Goal: Information Seeking & Learning: Learn about a topic

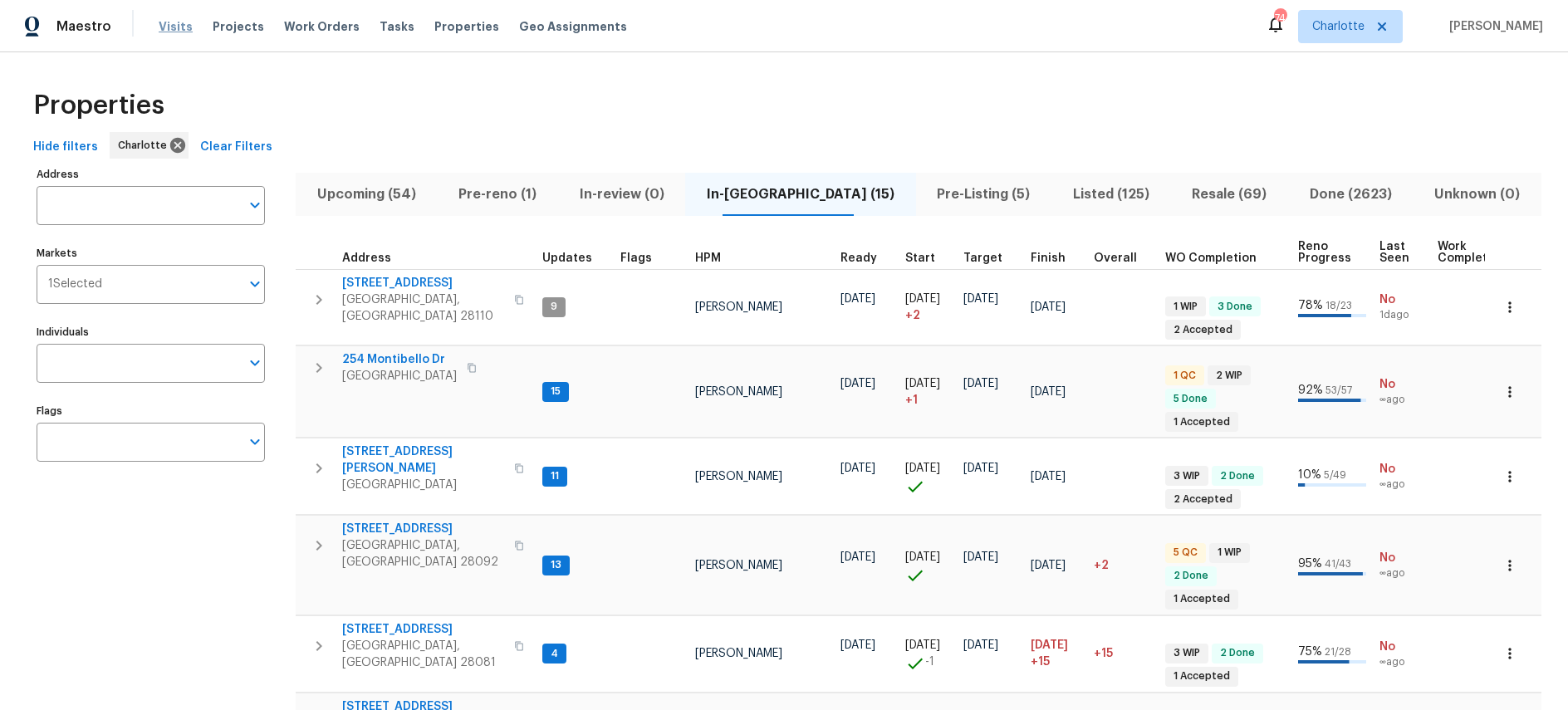
scroll to position [731, 0]
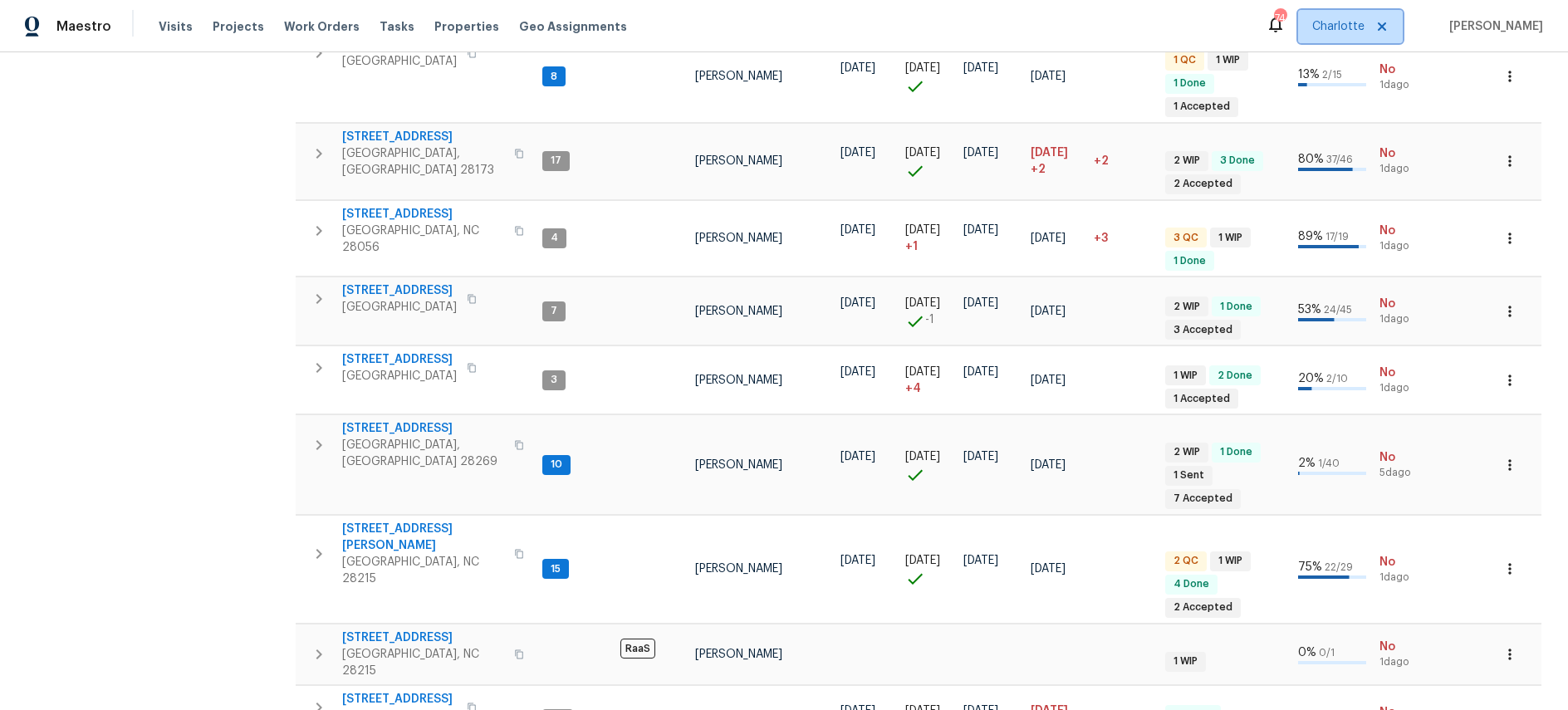
click at [1365, 32] on span "Charlotte" at bounding box center [1338, 26] width 53 height 17
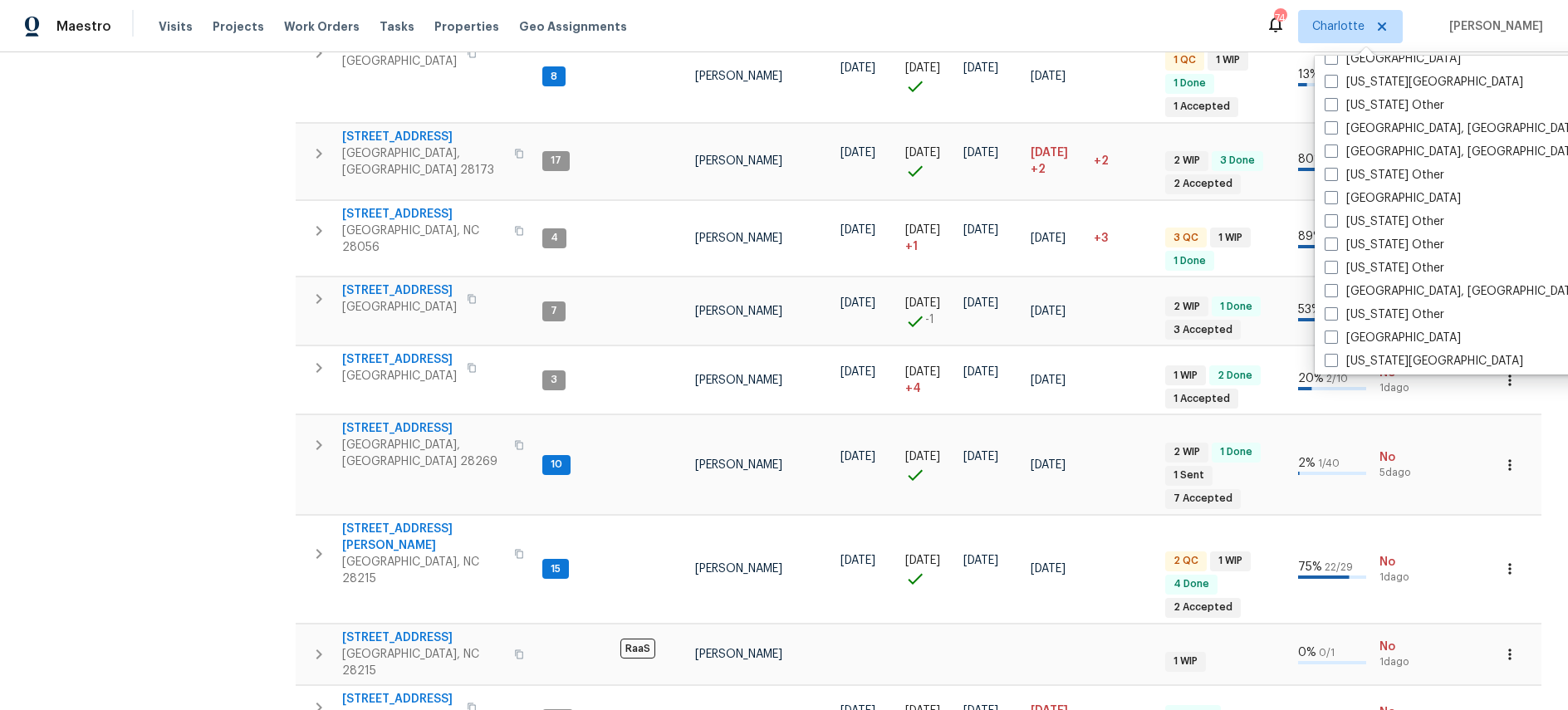
scroll to position [798, 0]
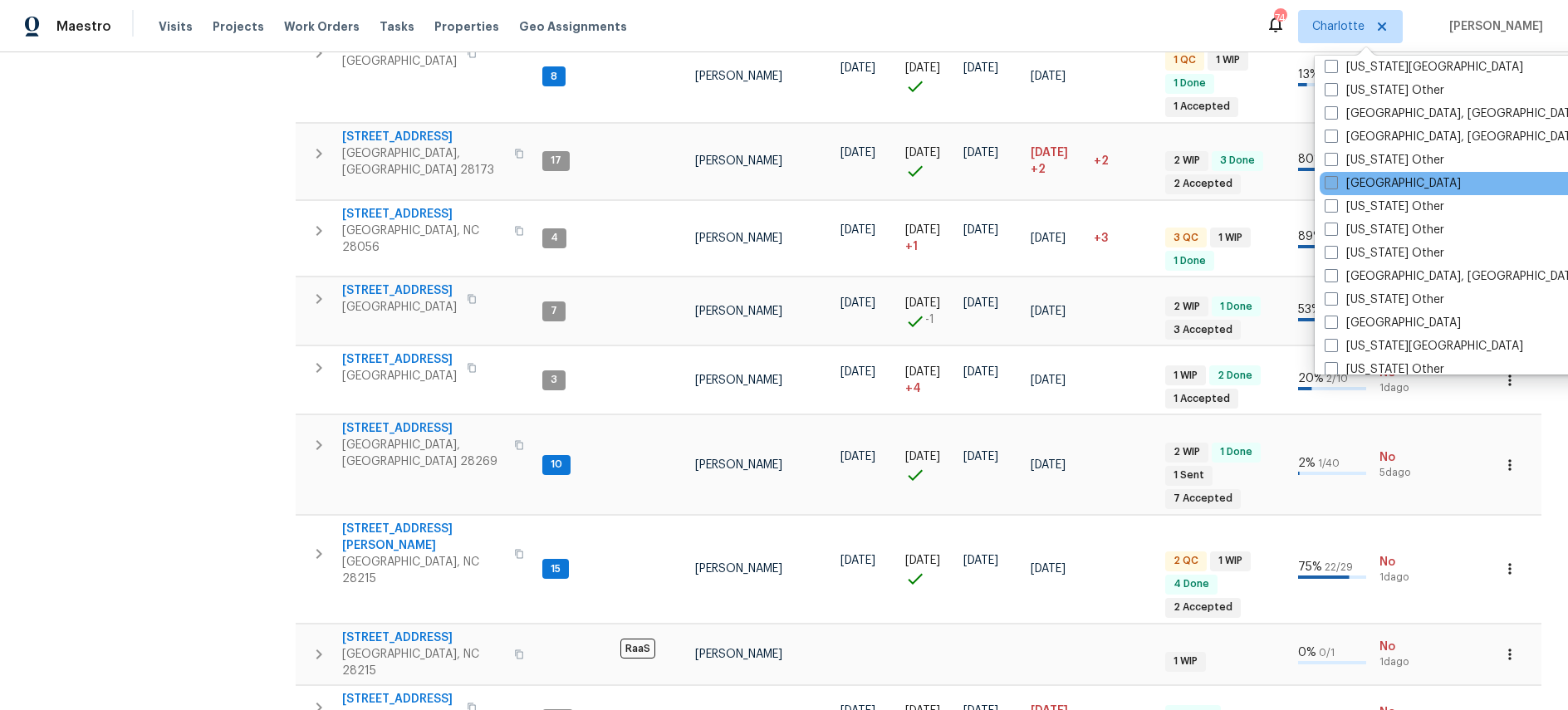
click at [1355, 179] on label "Houston" at bounding box center [1392, 183] width 136 height 17
click at [1336, 179] on input "Houston" at bounding box center [1330, 181] width 11 height 11
checkbox input "true"
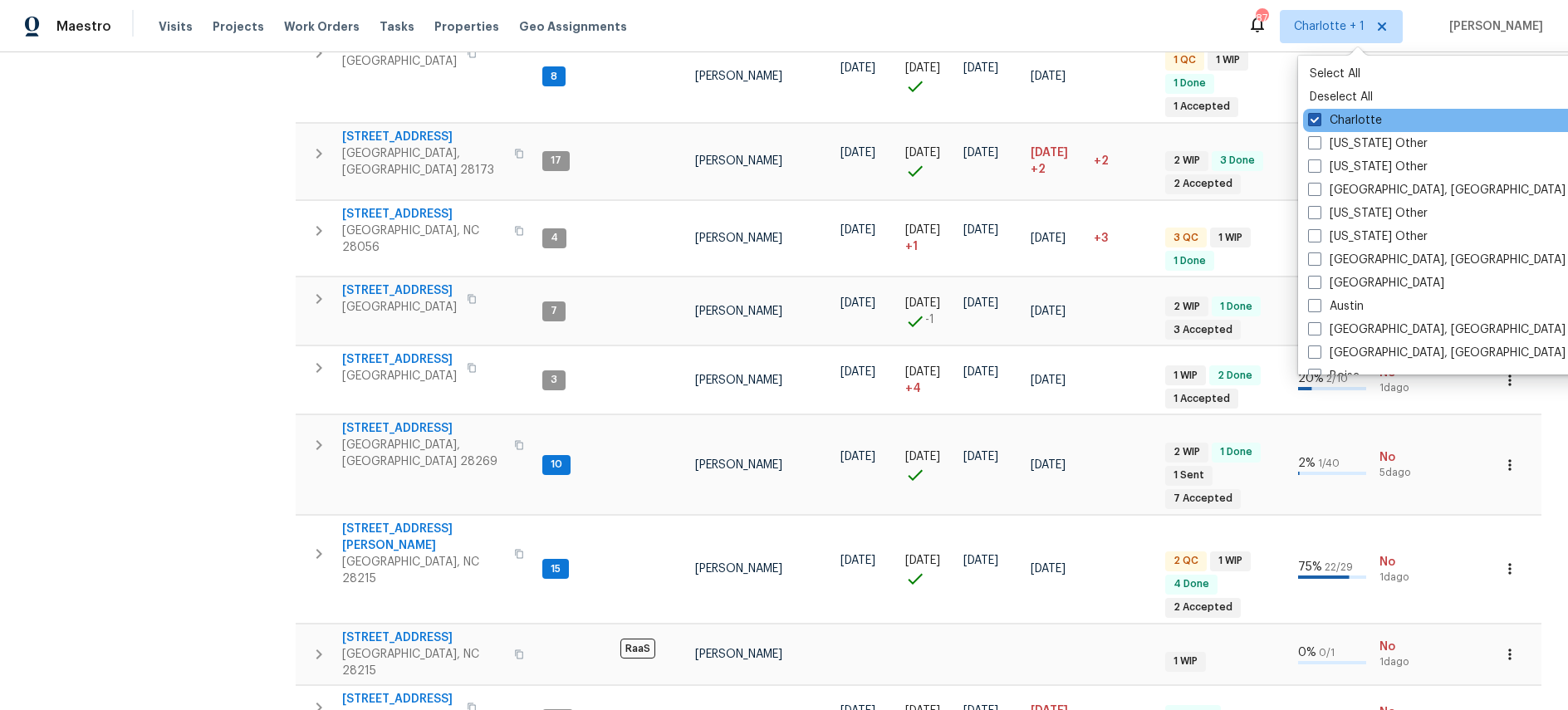
click at [1317, 114] on span at bounding box center [1314, 119] width 13 height 13
click at [1317, 114] on input "Charlotte" at bounding box center [1313, 117] width 11 height 11
checkbox input "false"
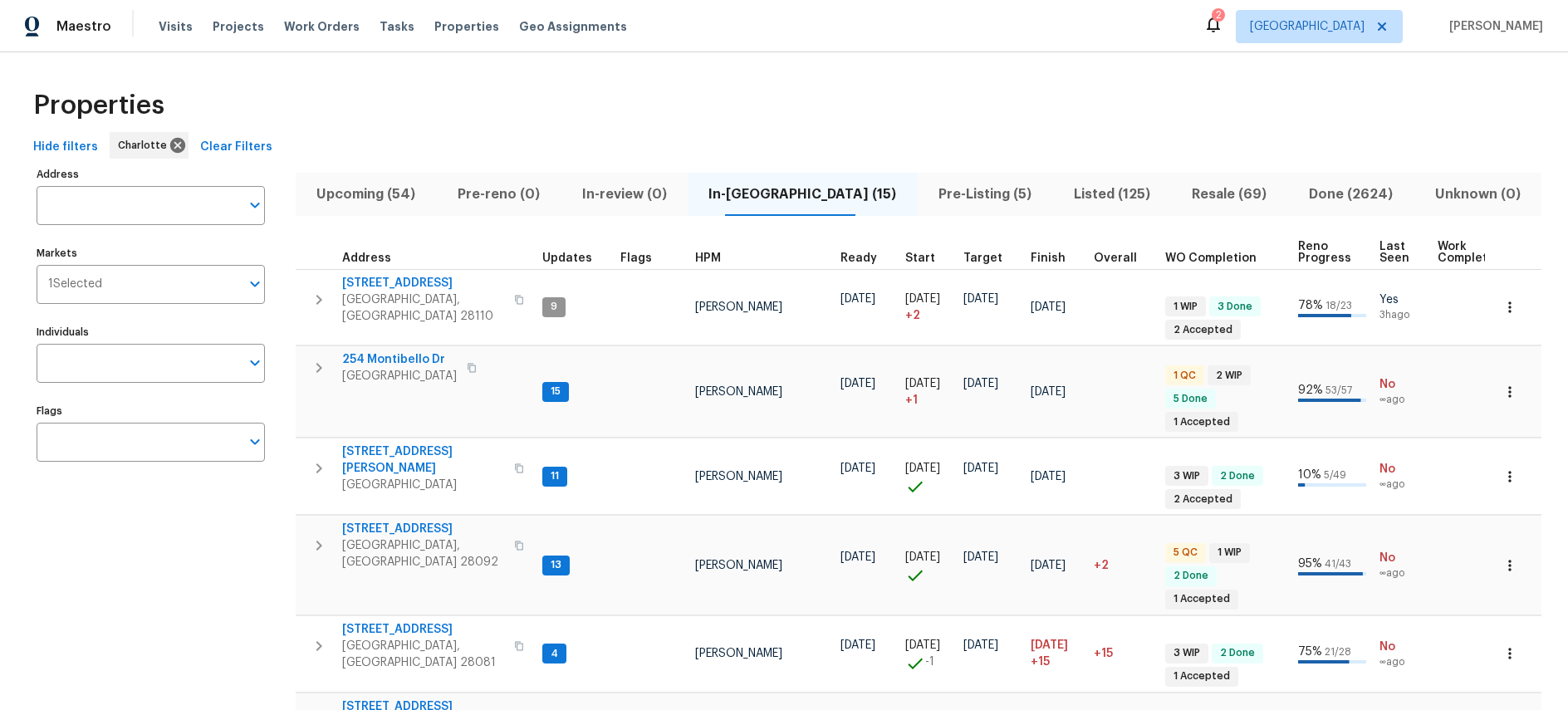
click at [153, 28] on div "Maestro Visits Projects Work Orders Tasks Properties Geo Assignments" at bounding box center [323, 26] width 647 height 33
click at [175, 29] on span "Visits" at bounding box center [175, 26] width 34 height 17
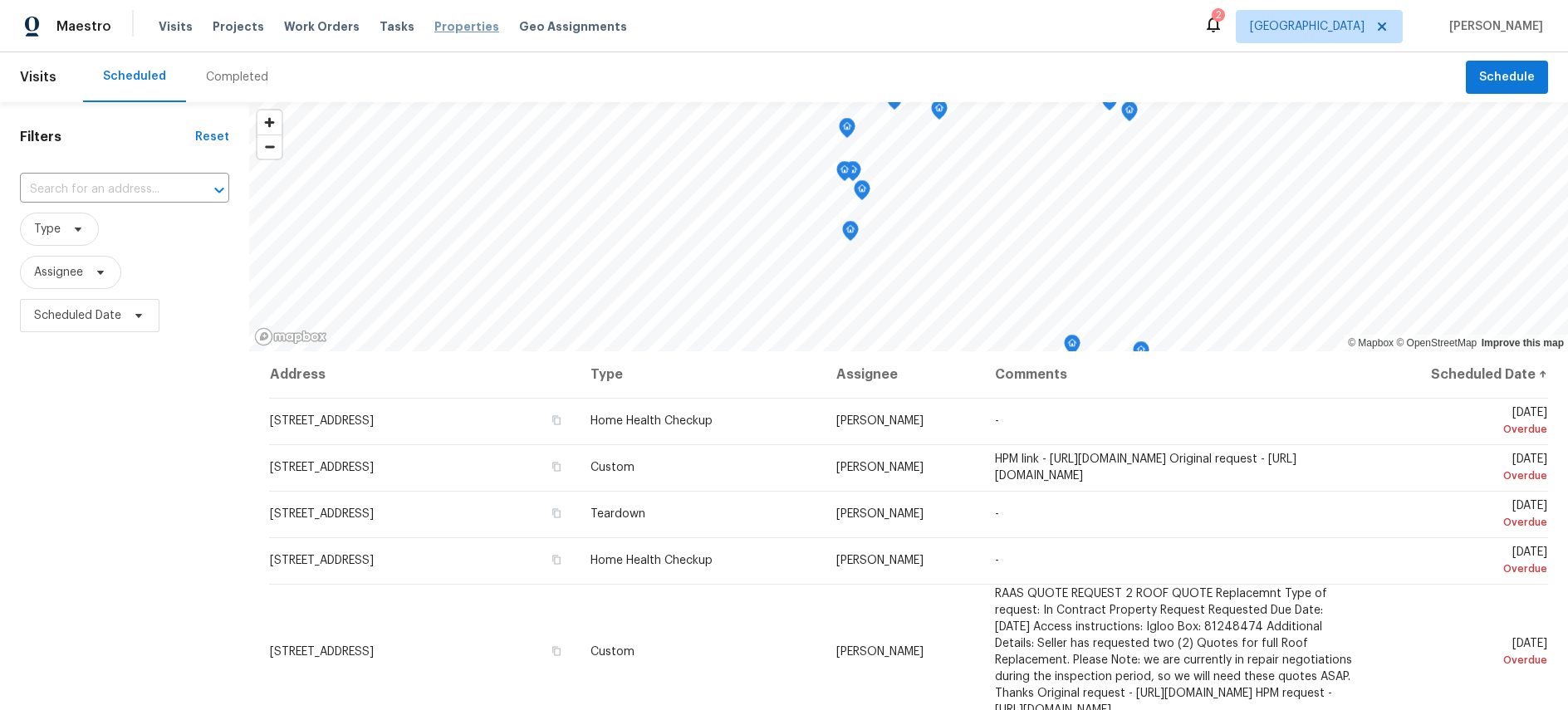
click at [439, 33] on span "Properties" at bounding box center [467, 26] width 65 height 17
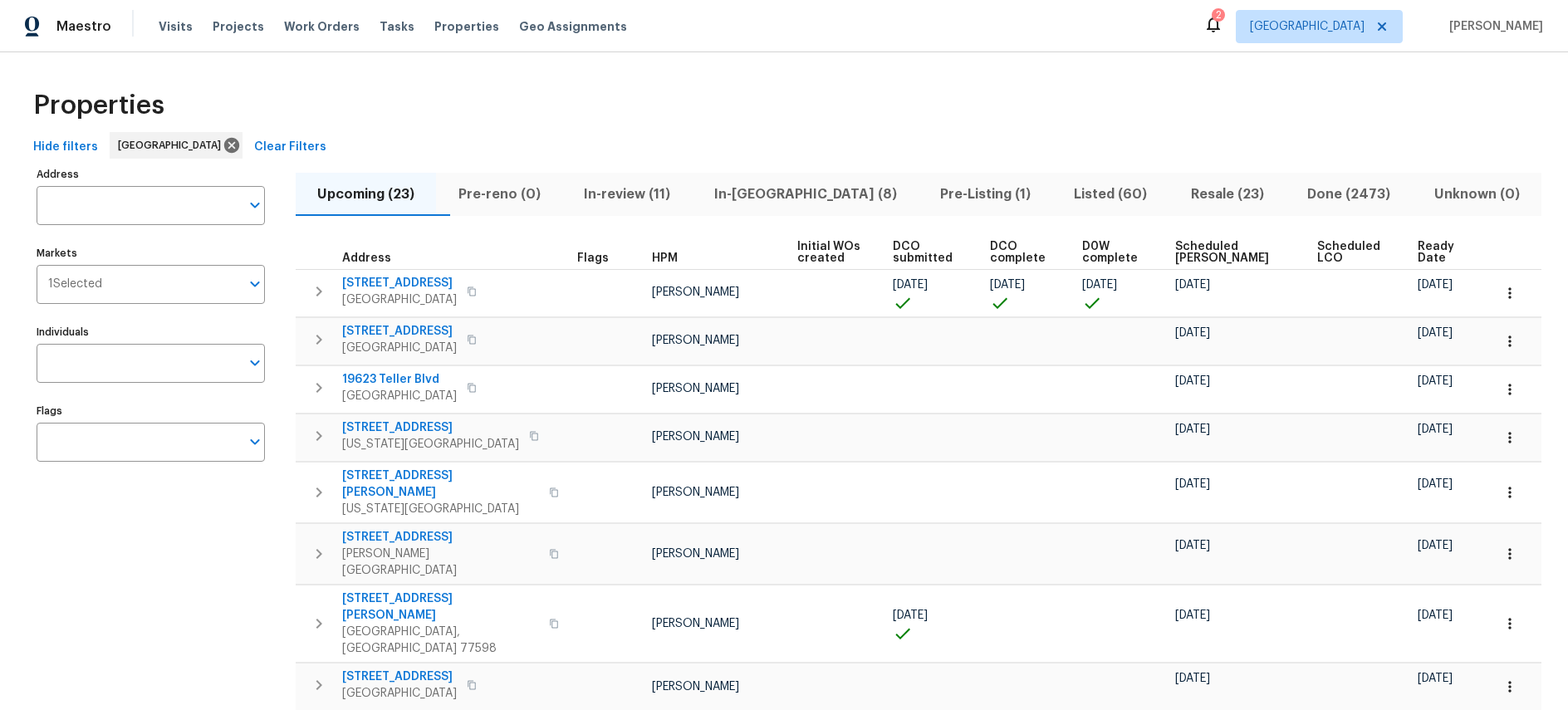
click at [792, 191] on span "In-reno (8)" at bounding box center [805, 194] width 206 height 24
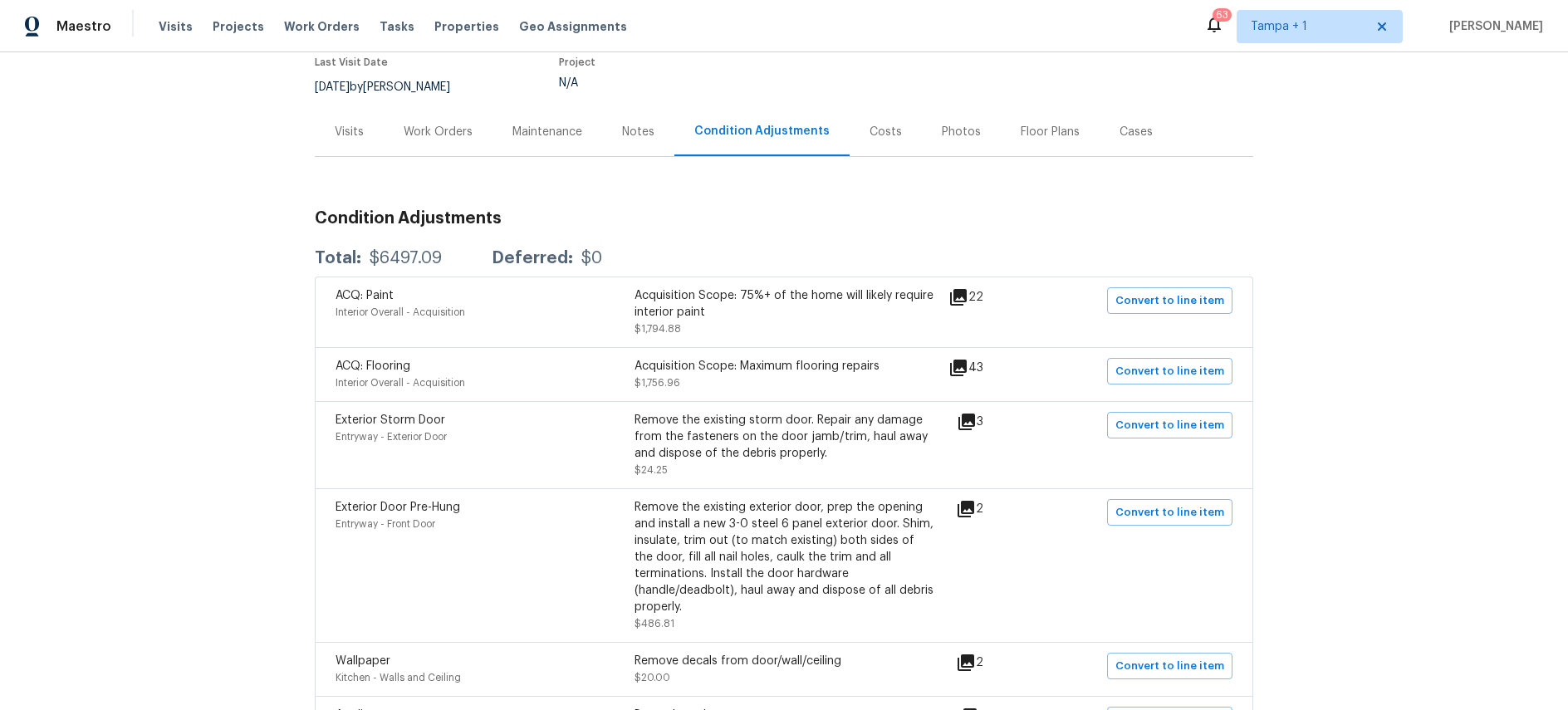
scroll to position [147, 0]
click at [967, 293] on icon at bounding box center [958, 295] width 17 height 17
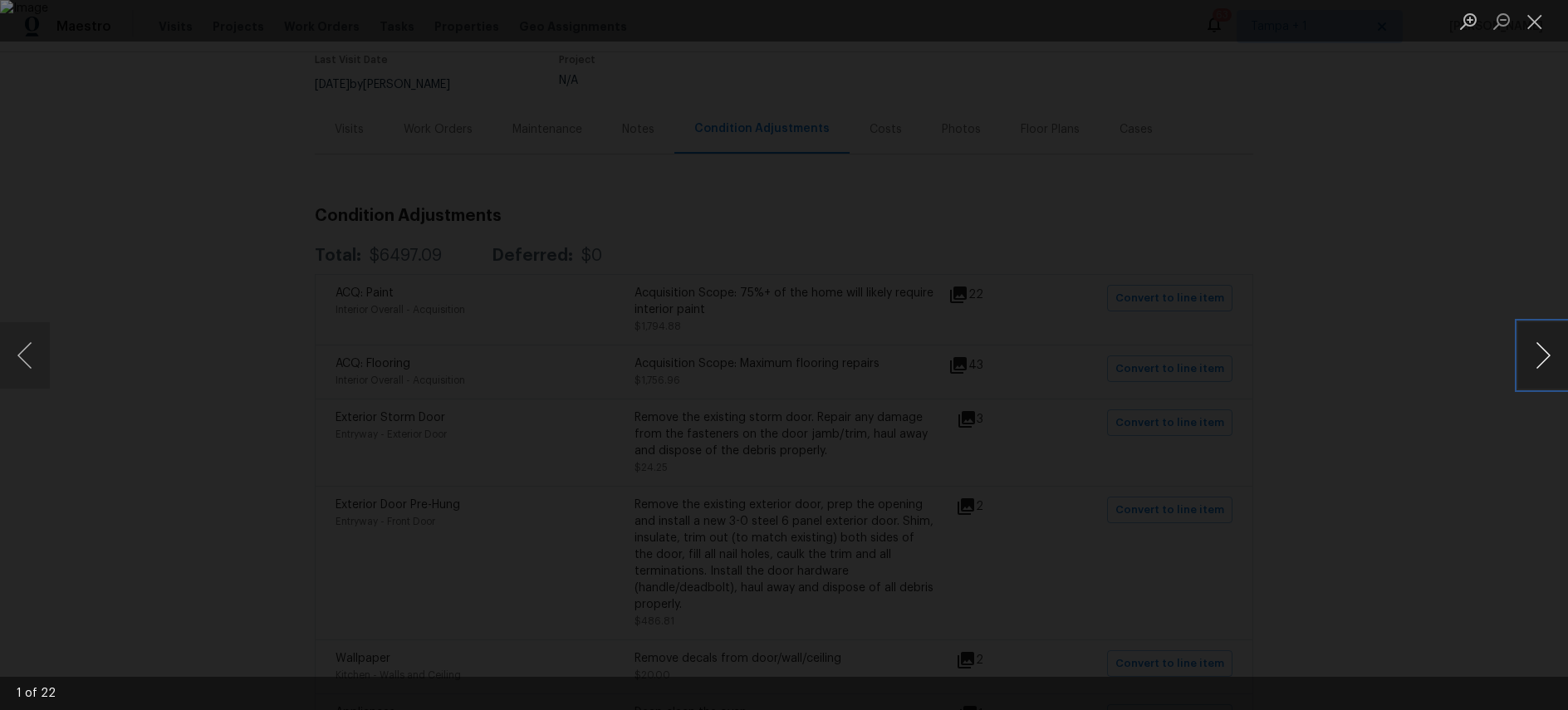
click at [1555, 358] on button "Next image" at bounding box center [1543, 356] width 50 height 67
click at [1556, 358] on button "Next image" at bounding box center [1543, 356] width 50 height 67
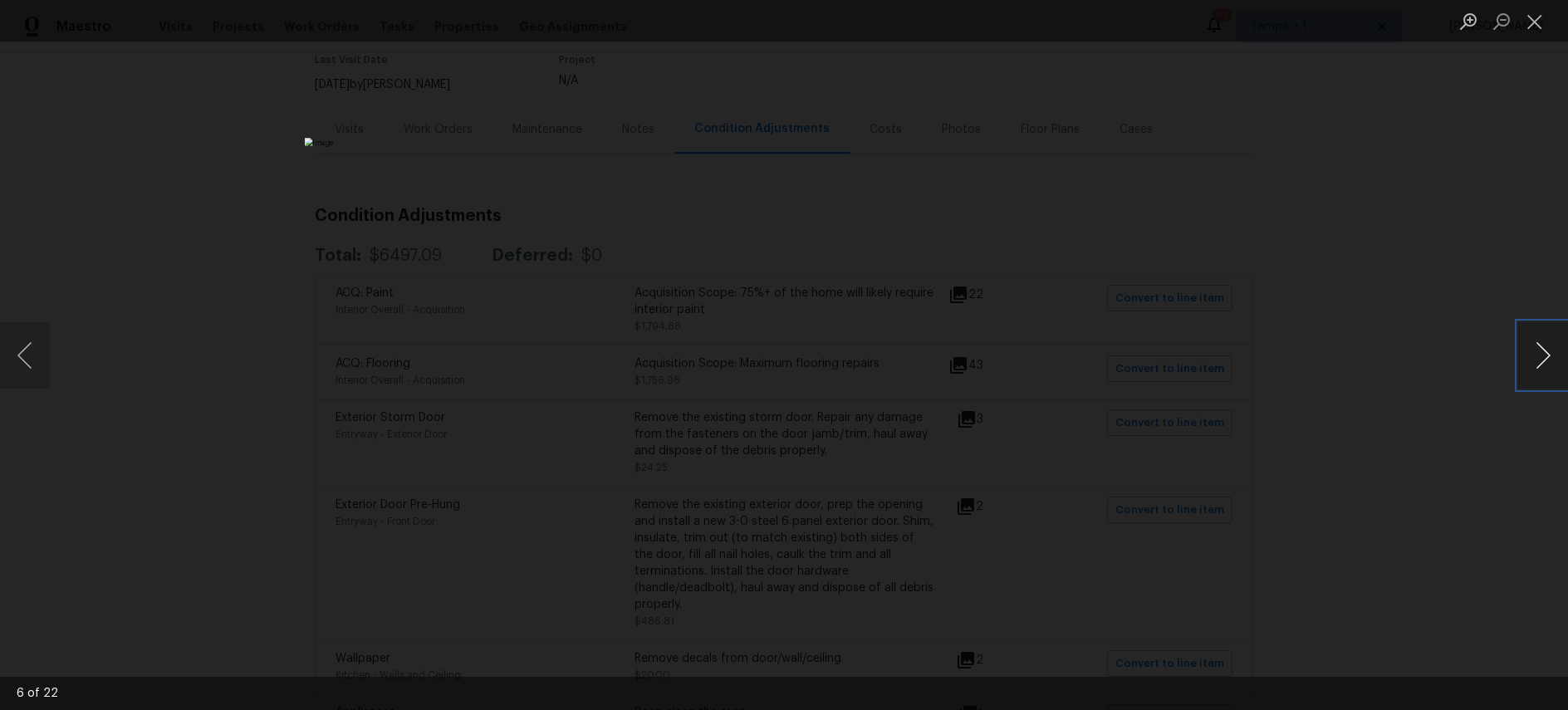
click at [1556, 358] on button "Next image" at bounding box center [1543, 356] width 50 height 67
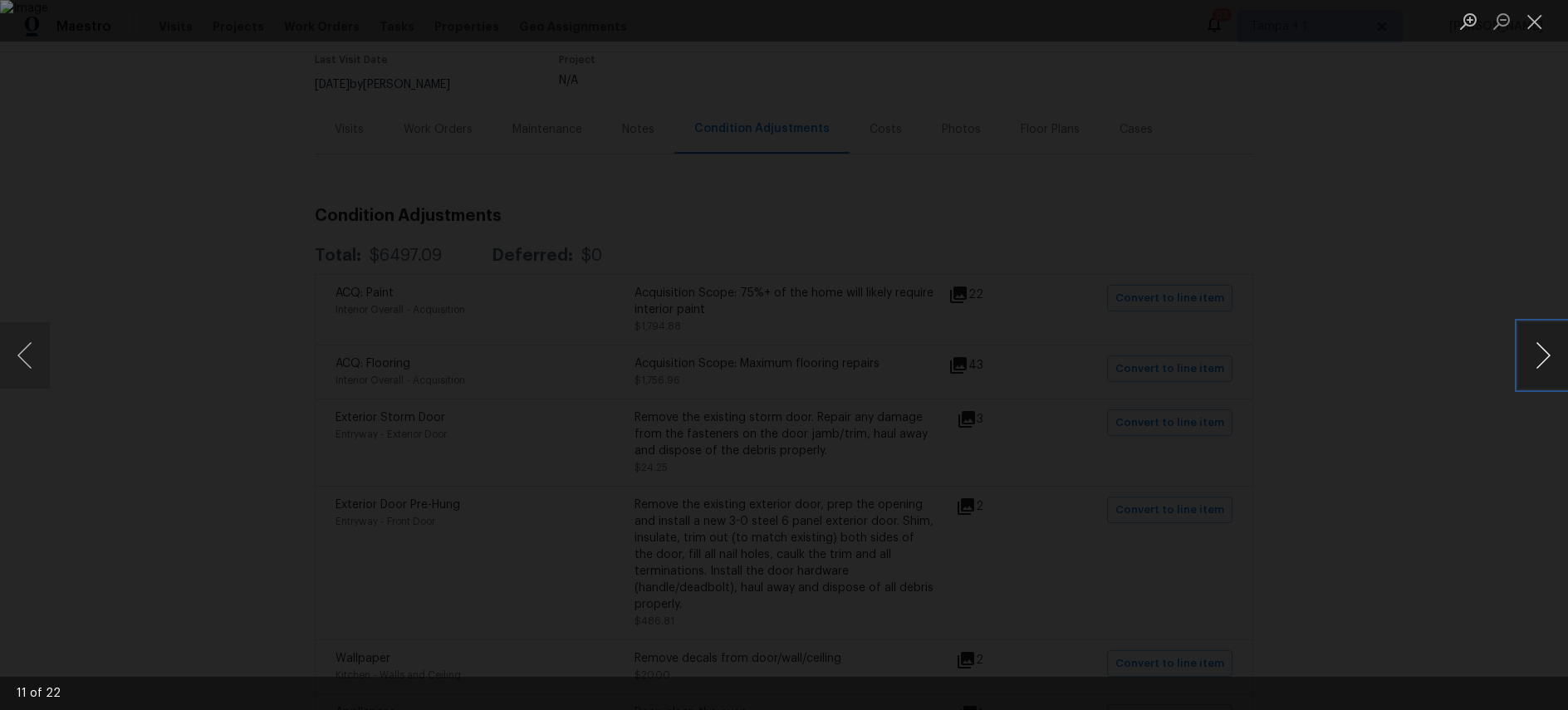
click at [1556, 358] on button "Next image" at bounding box center [1543, 356] width 50 height 67
click at [1544, 25] on button "Close lightbox" at bounding box center [1535, 21] width 33 height 29
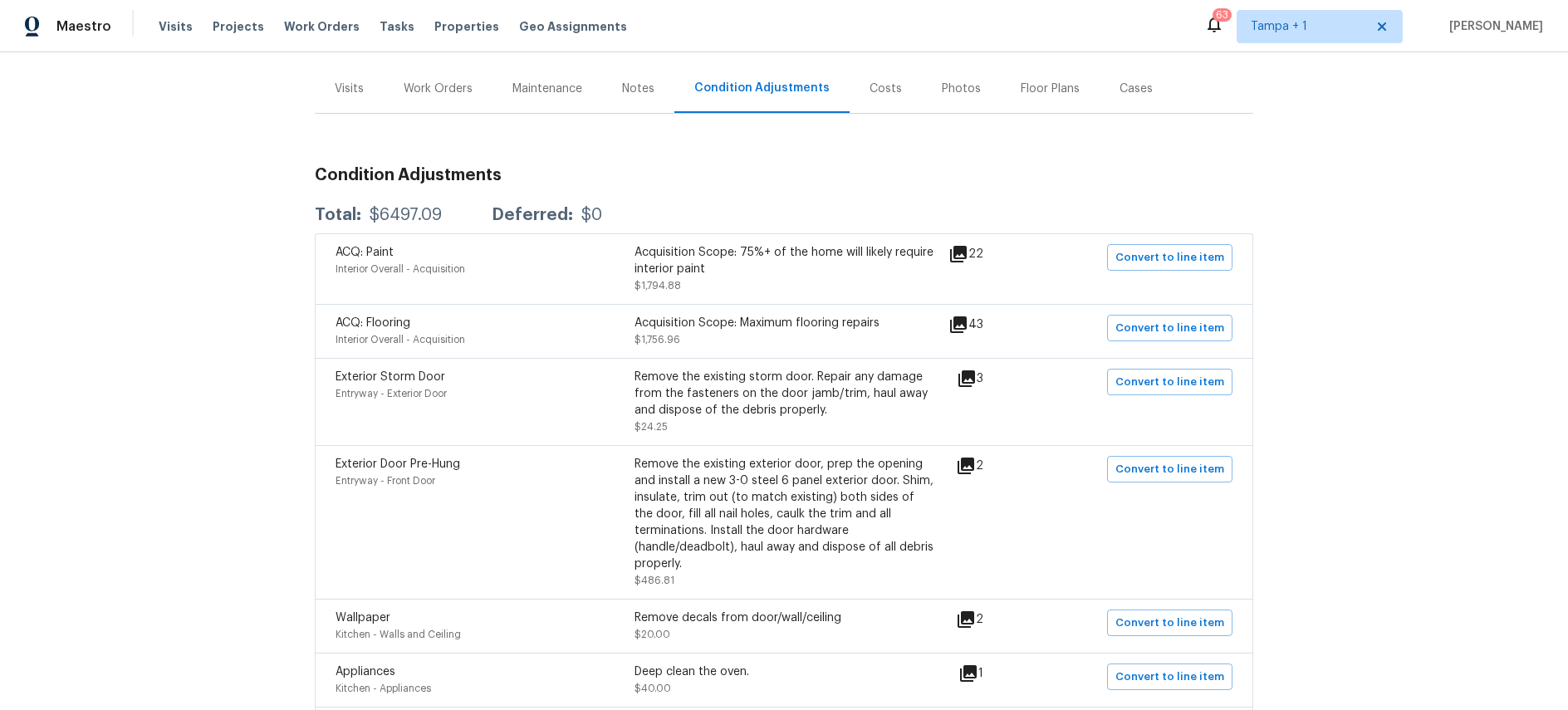
scroll to position [181, 0]
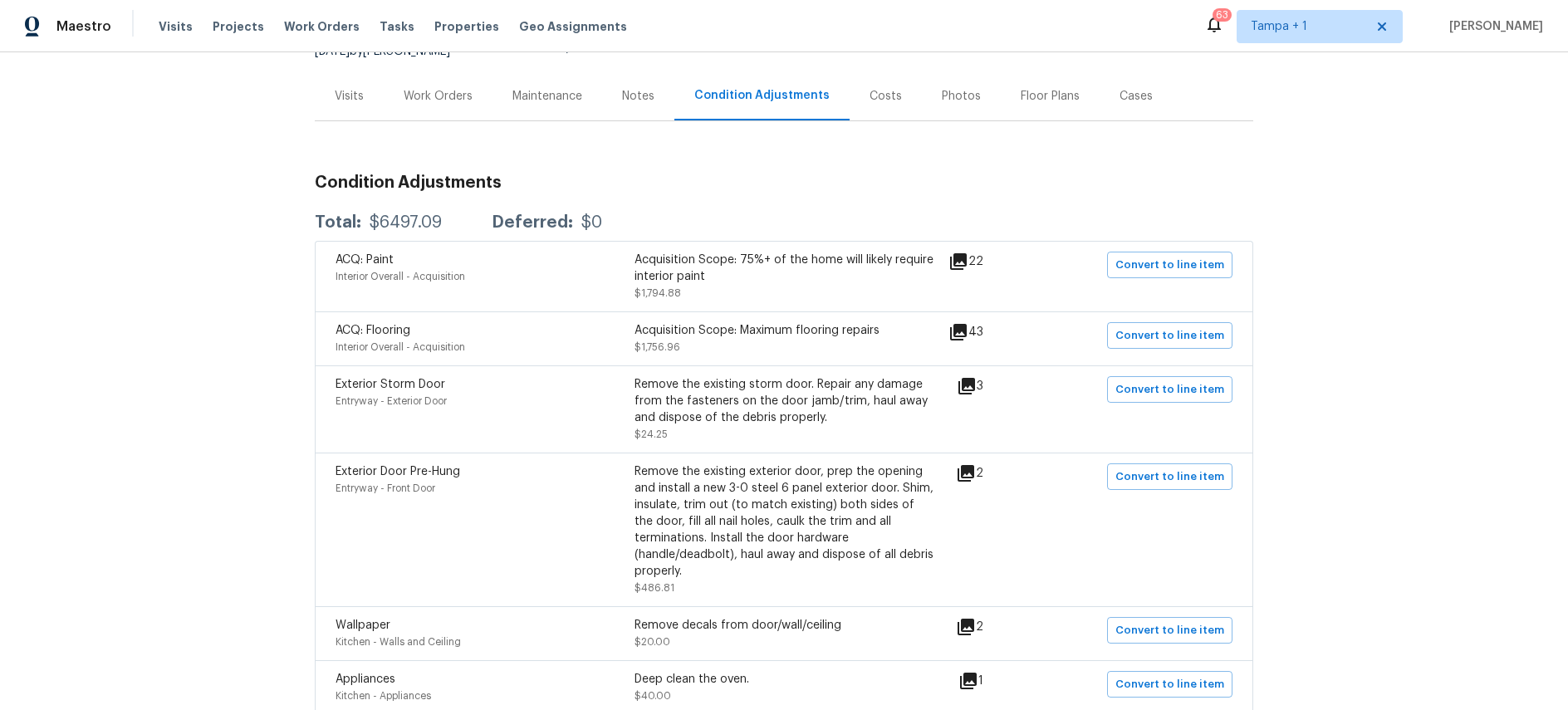
click at [967, 331] on icon at bounding box center [958, 332] width 17 height 17
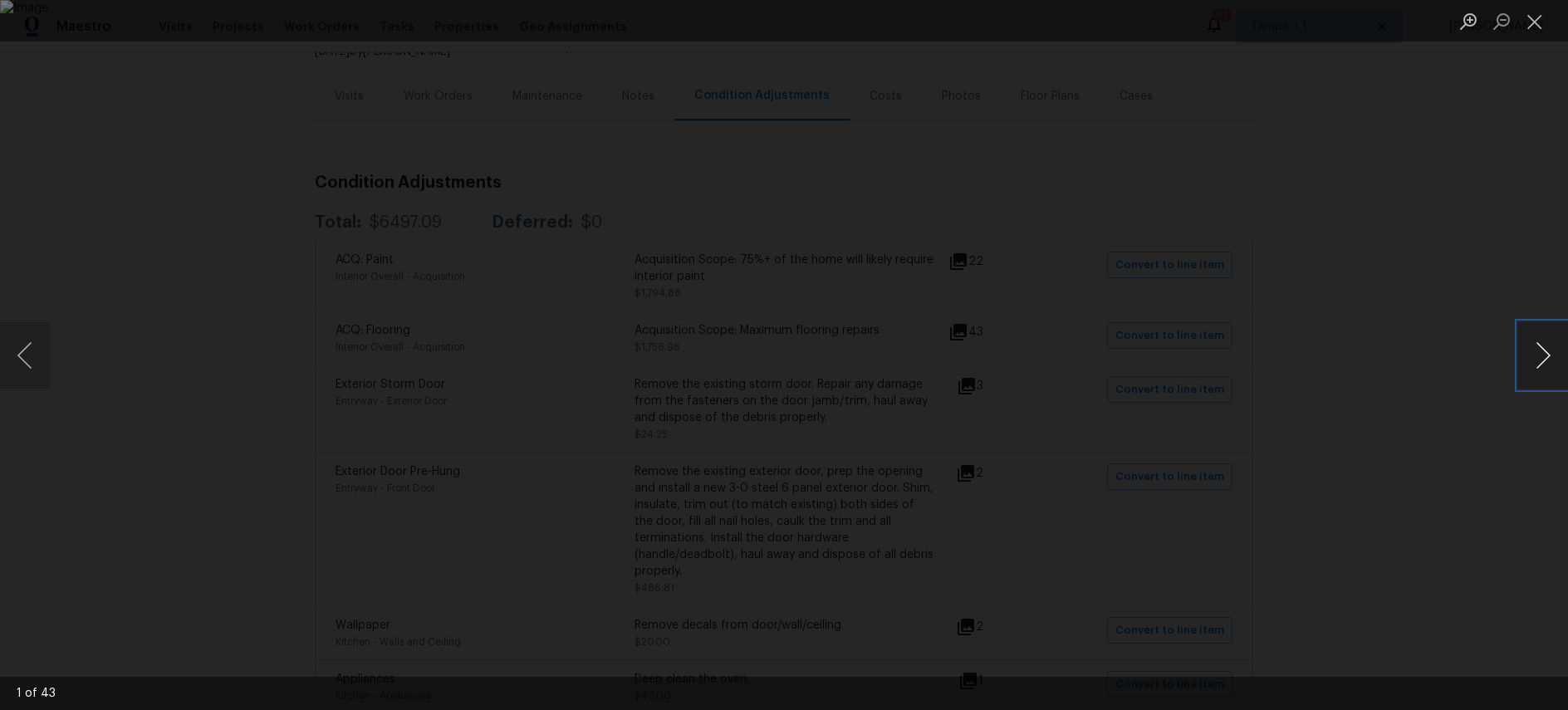
click at [1536, 353] on button "Next image" at bounding box center [1543, 356] width 50 height 67
click at [1534, 25] on button "Close lightbox" at bounding box center [1535, 21] width 33 height 29
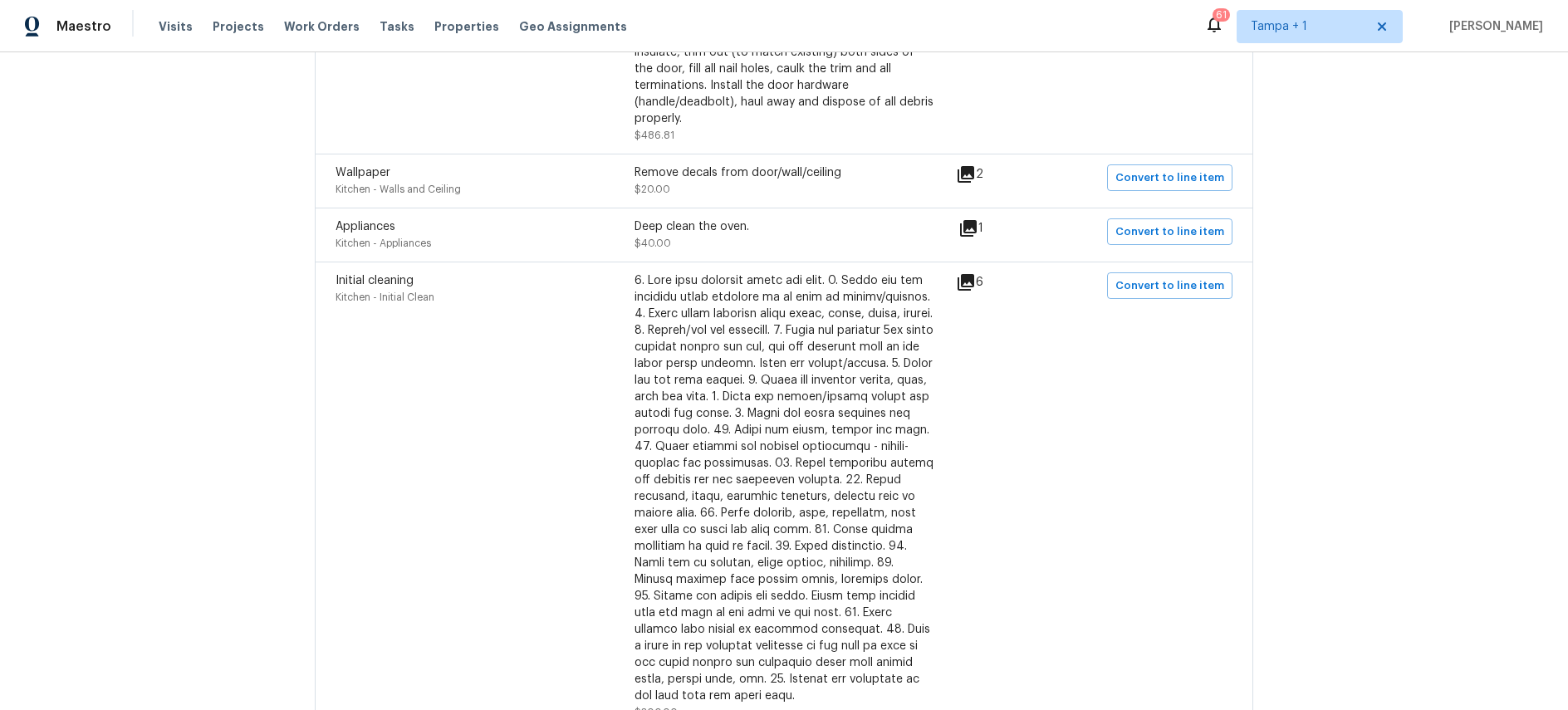
scroll to position [640, 0]
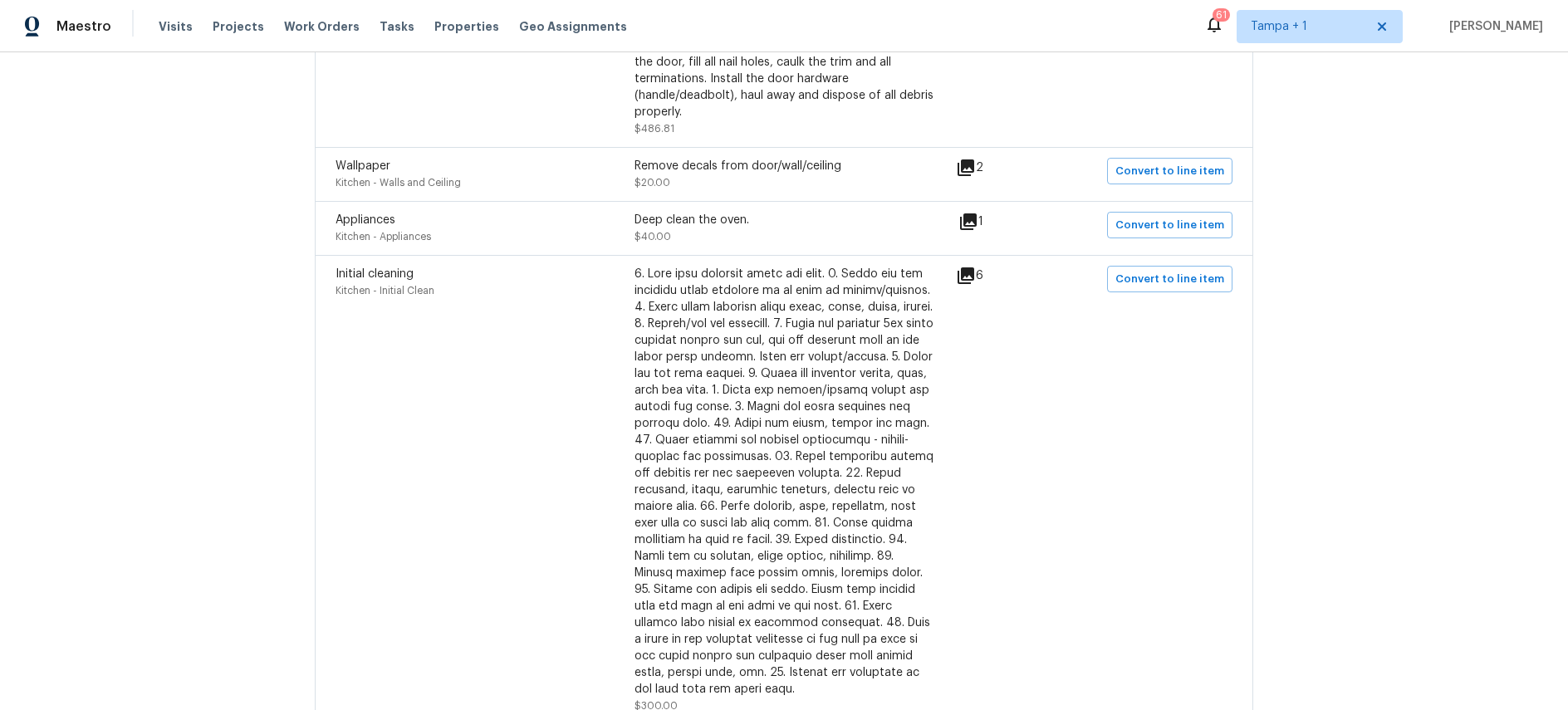
click at [976, 223] on icon at bounding box center [968, 222] width 17 height 17
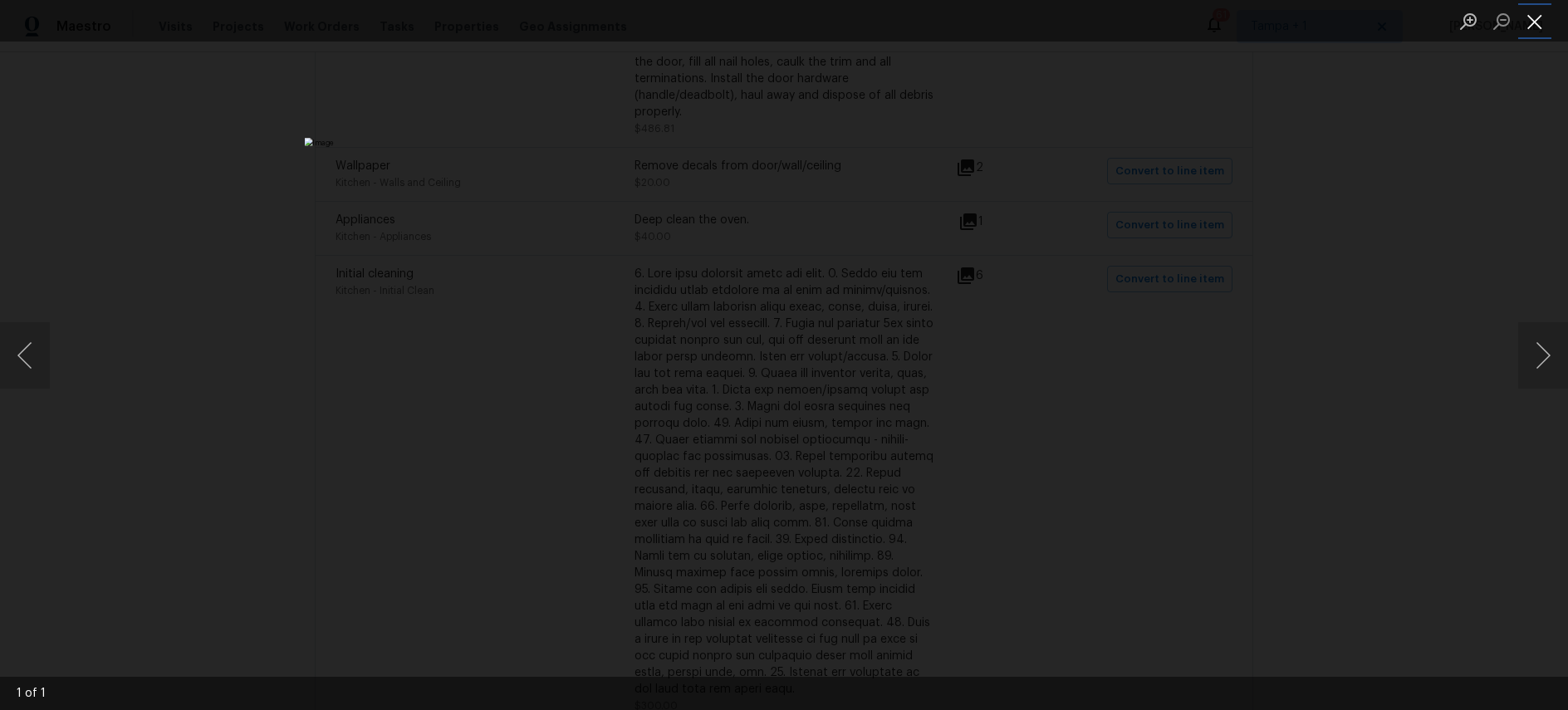
click at [1537, 32] on button "Close lightbox" at bounding box center [1535, 21] width 33 height 29
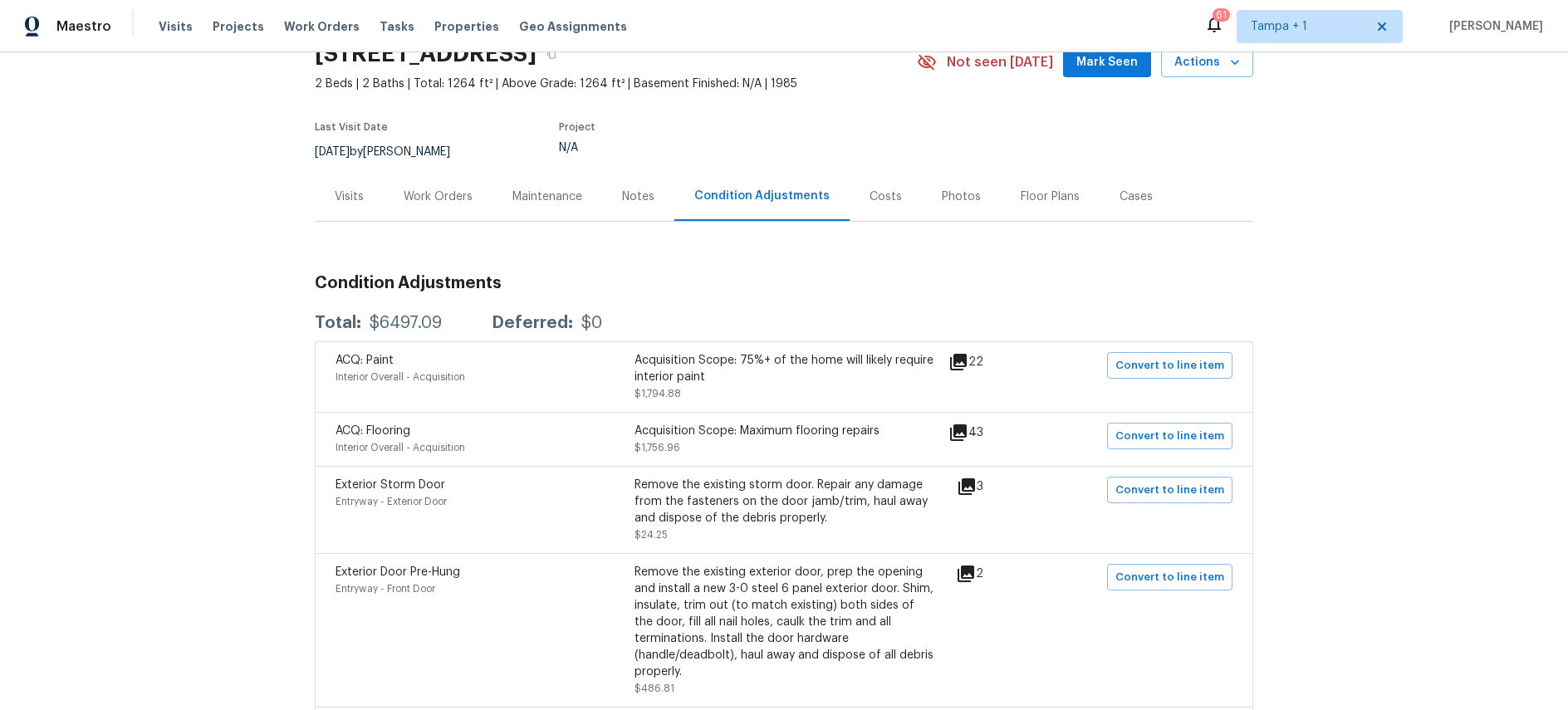
scroll to position [0, 0]
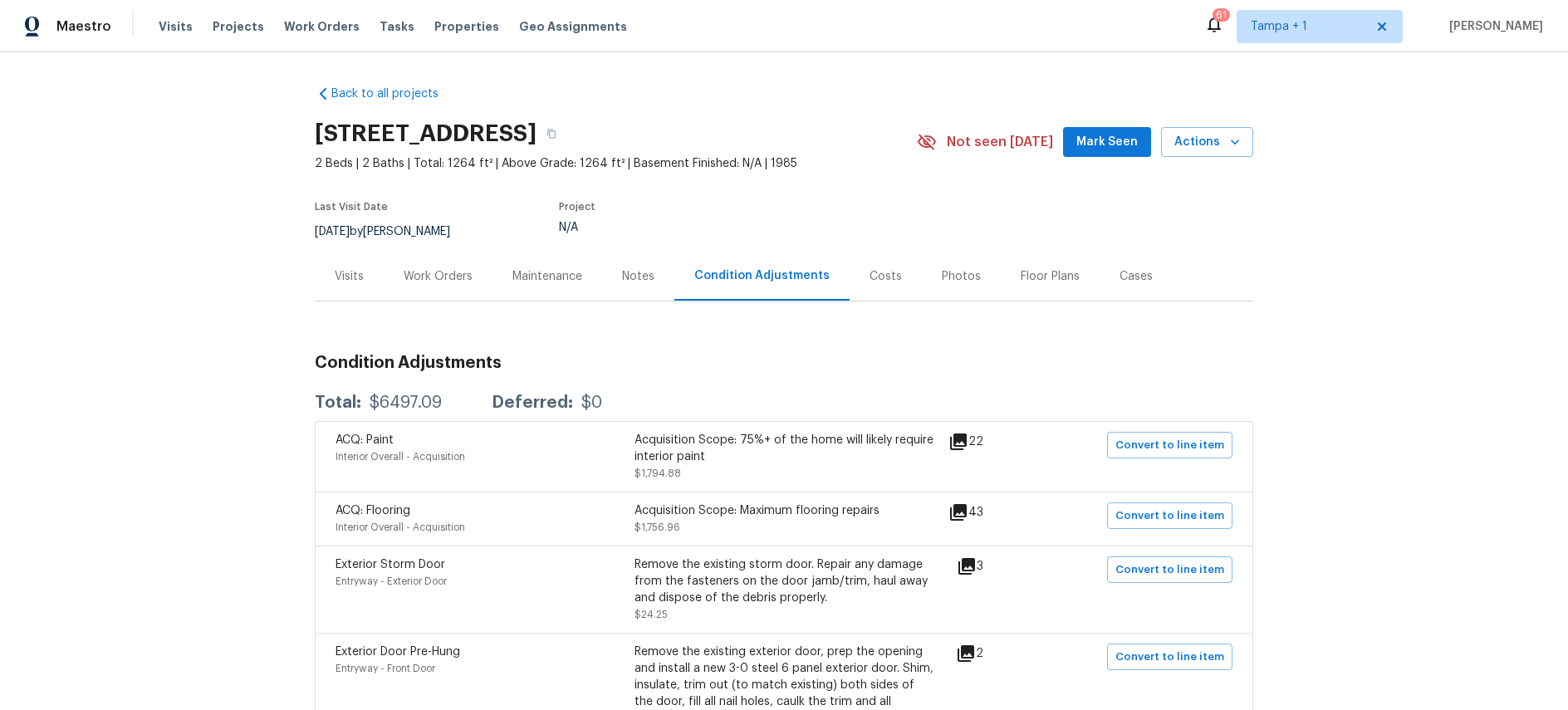
click at [967, 439] on icon at bounding box center [958, 442] width 17 height 17
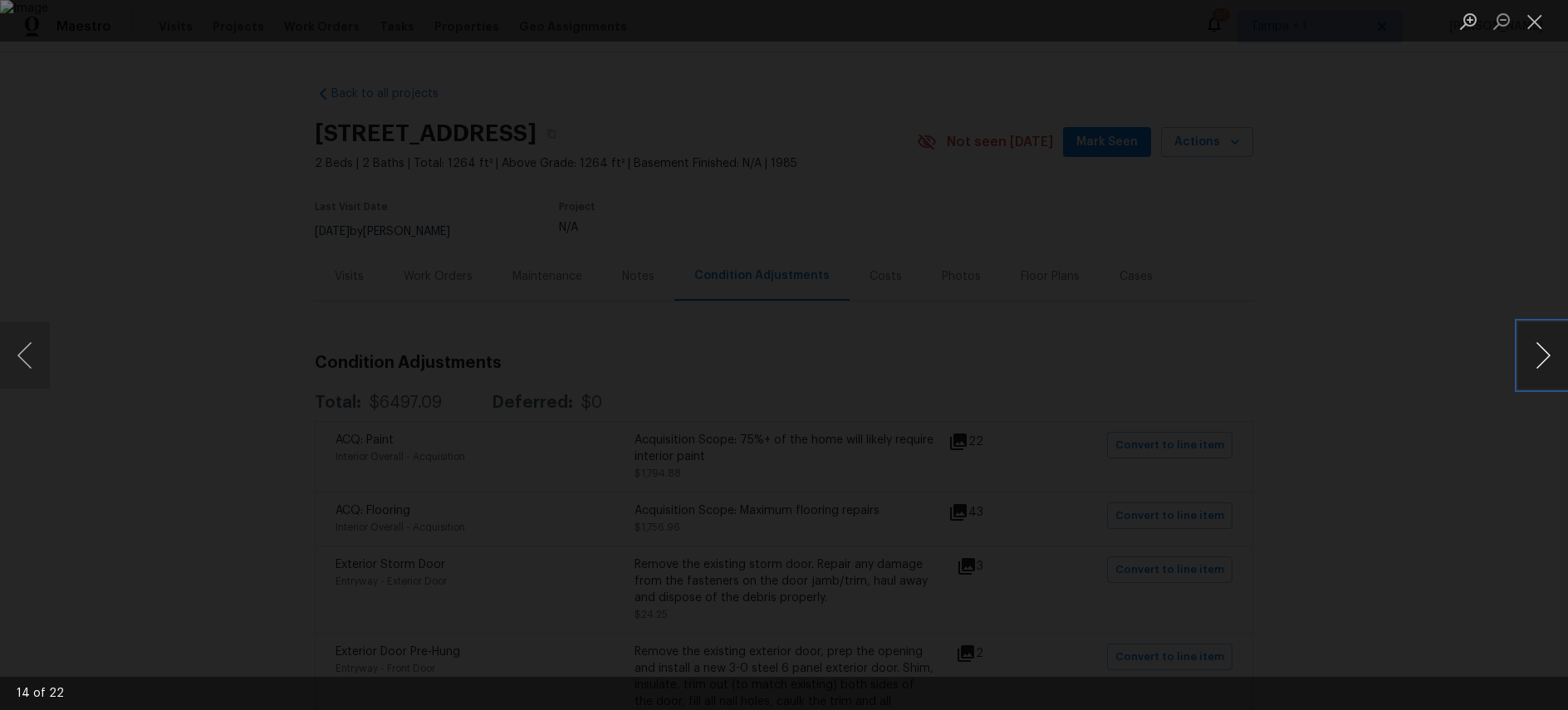
click at [1543, 355] on button "Next image" at bounding box center [1543, 356] width 50 height 67
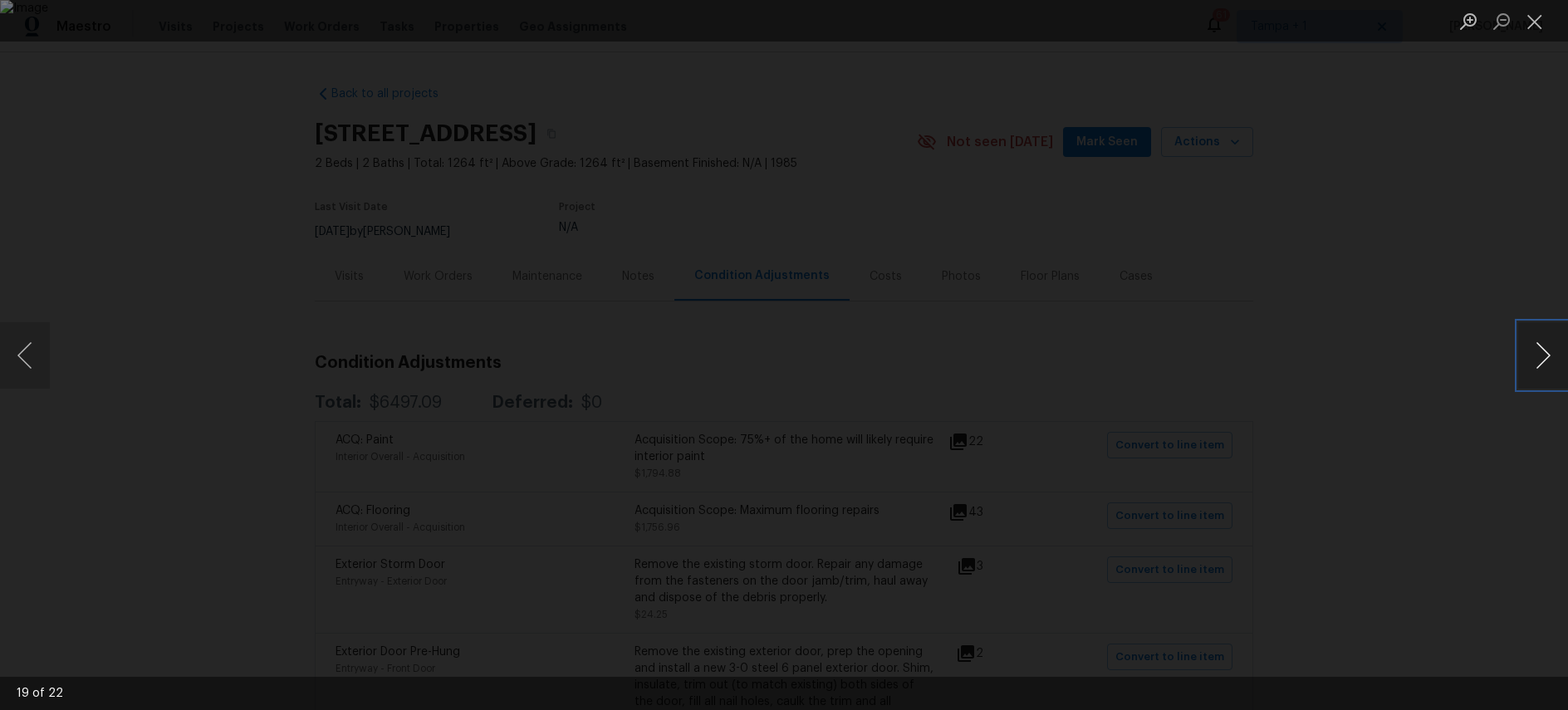
click at [1543, 355] on button "Next image" at bounding box center [1543, 356] width 50 height 67
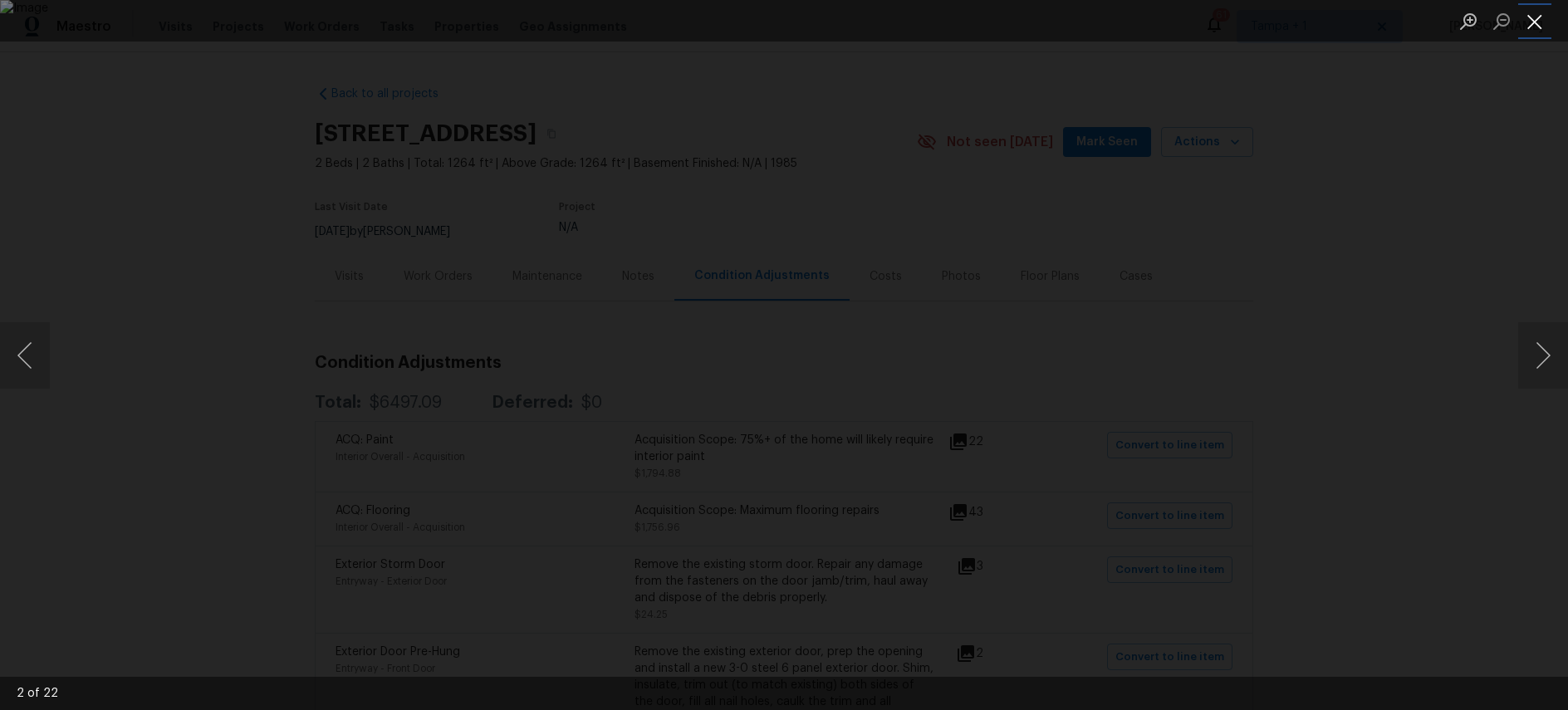
click at [1530, 18] on button "Close lightbox" at bounding box center [1535, 21] width 33 height 29
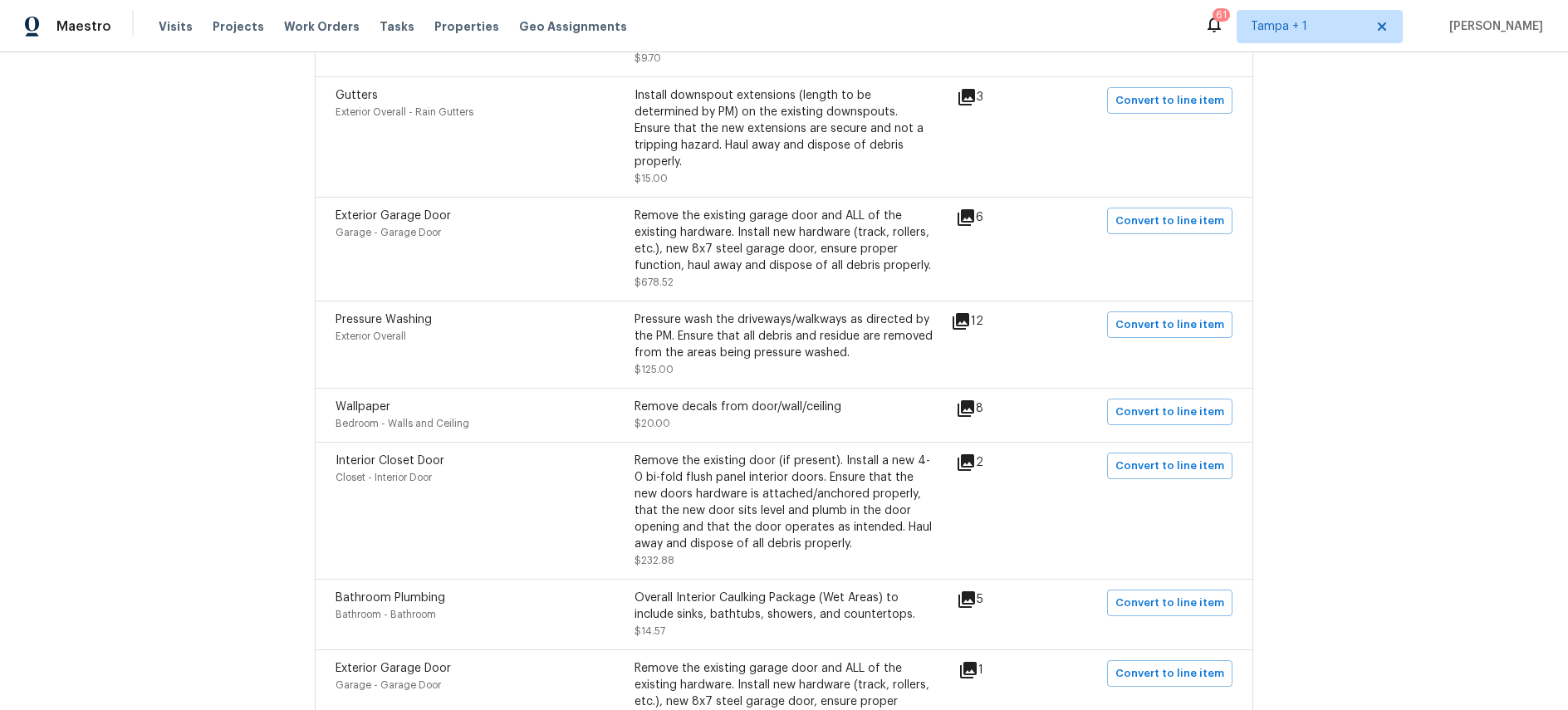
scroll to position [1514, 0]
click at [969, 310] on icon at bounding box center [961, 318] width 17 height 17
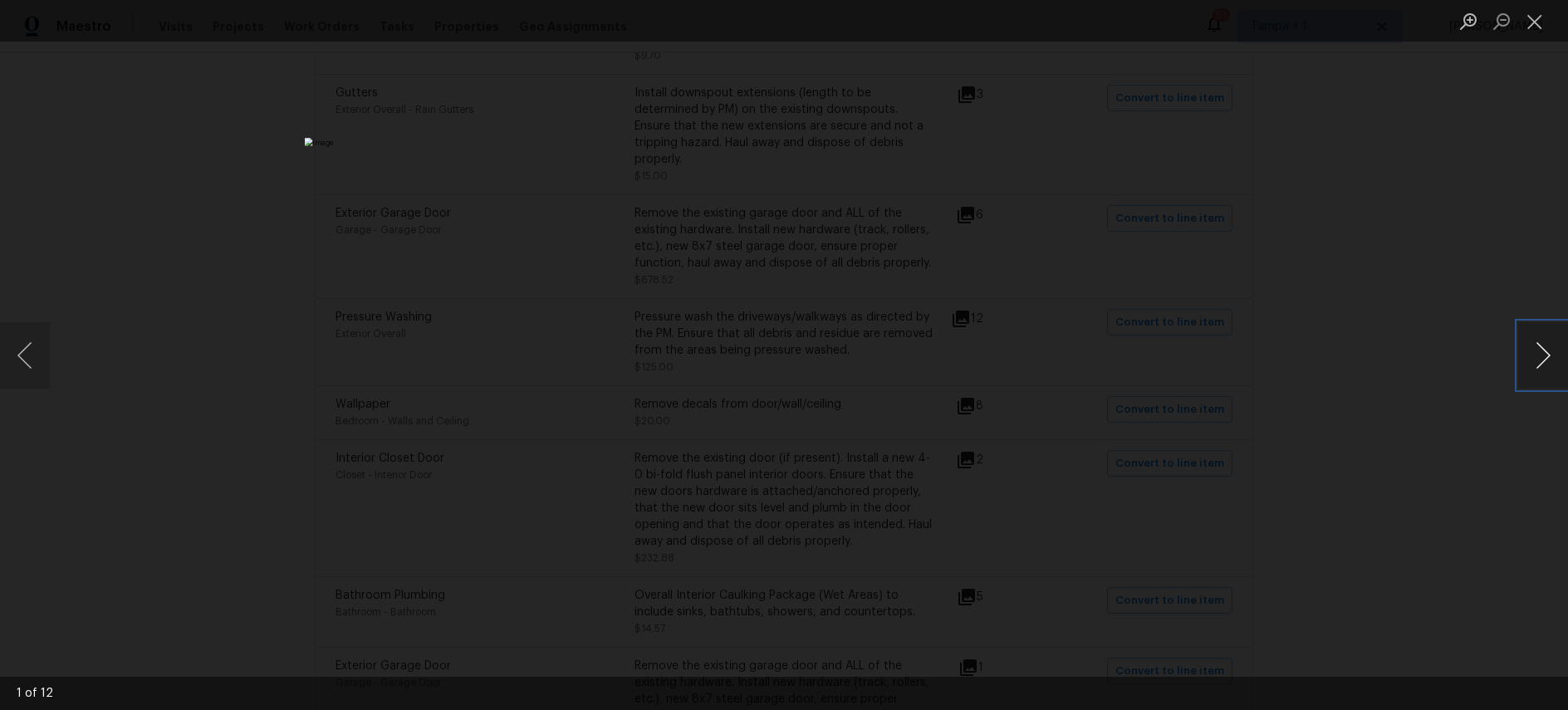
click at [1551, 354] on button "Next image" at bounding box center [1543, 356] width 50 height 67
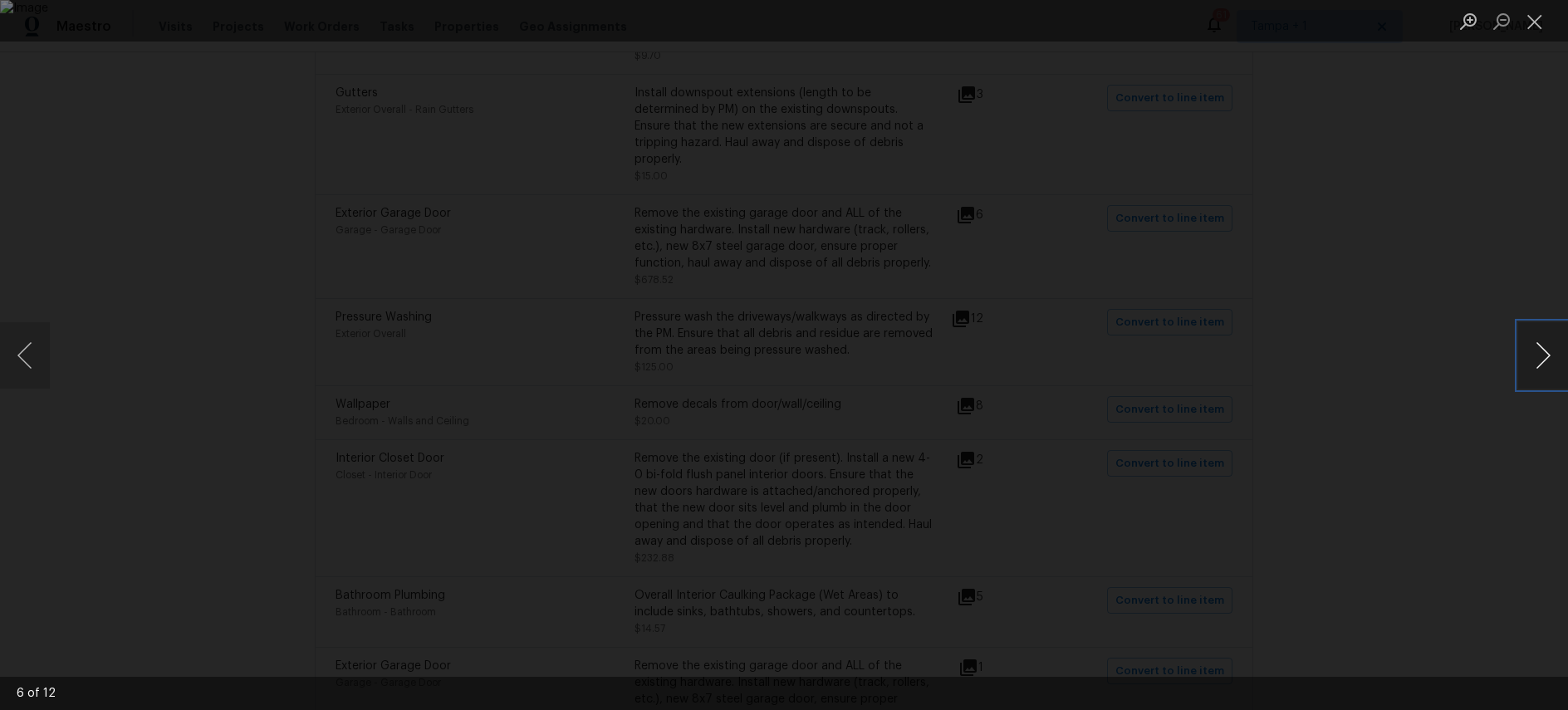
click at [1551, 354] on button "Next image" at bounding box center [1543, 356] width 50 height 67
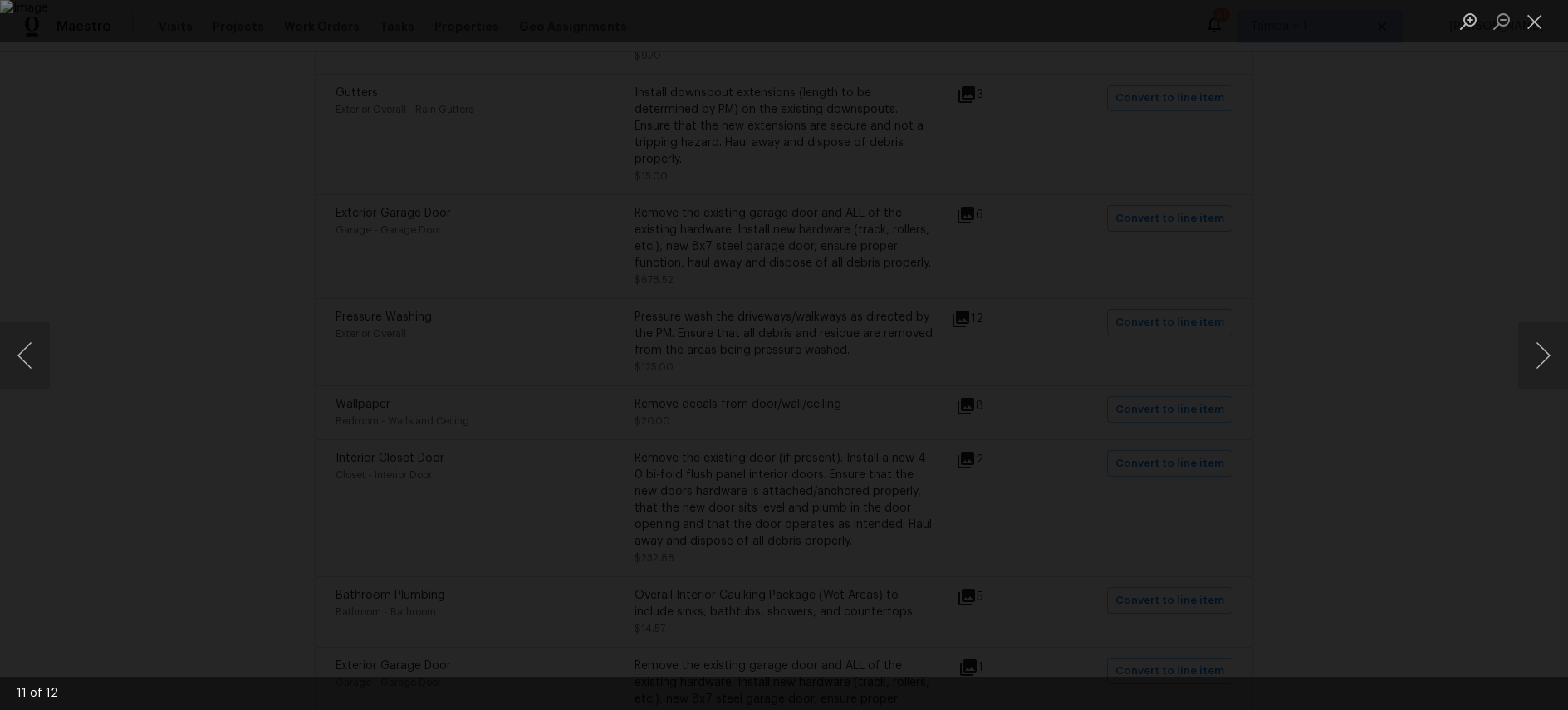
click at [1476, 267] on div "Lightbox" at bounding box center [784, 355] width 1568 height 710
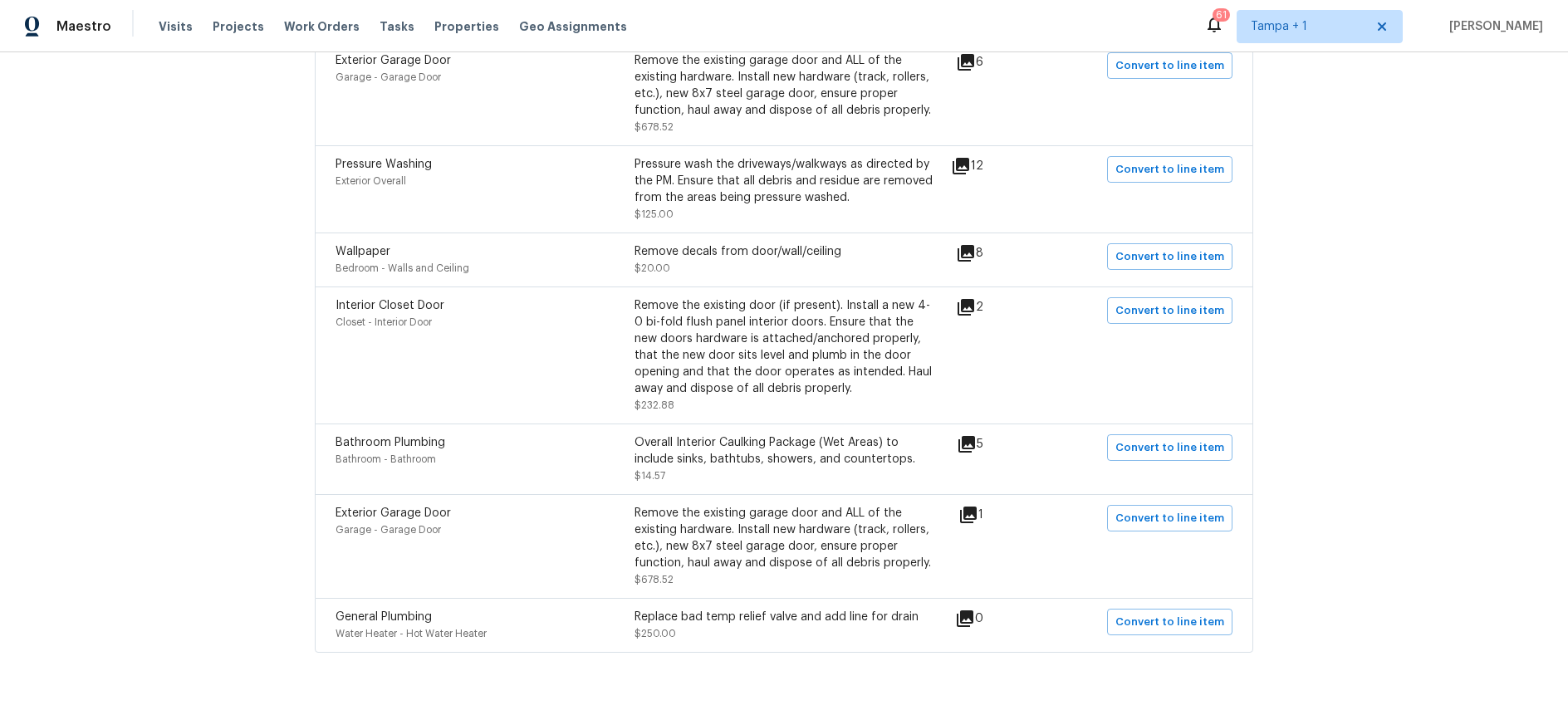
scroll to position [1700, 0]
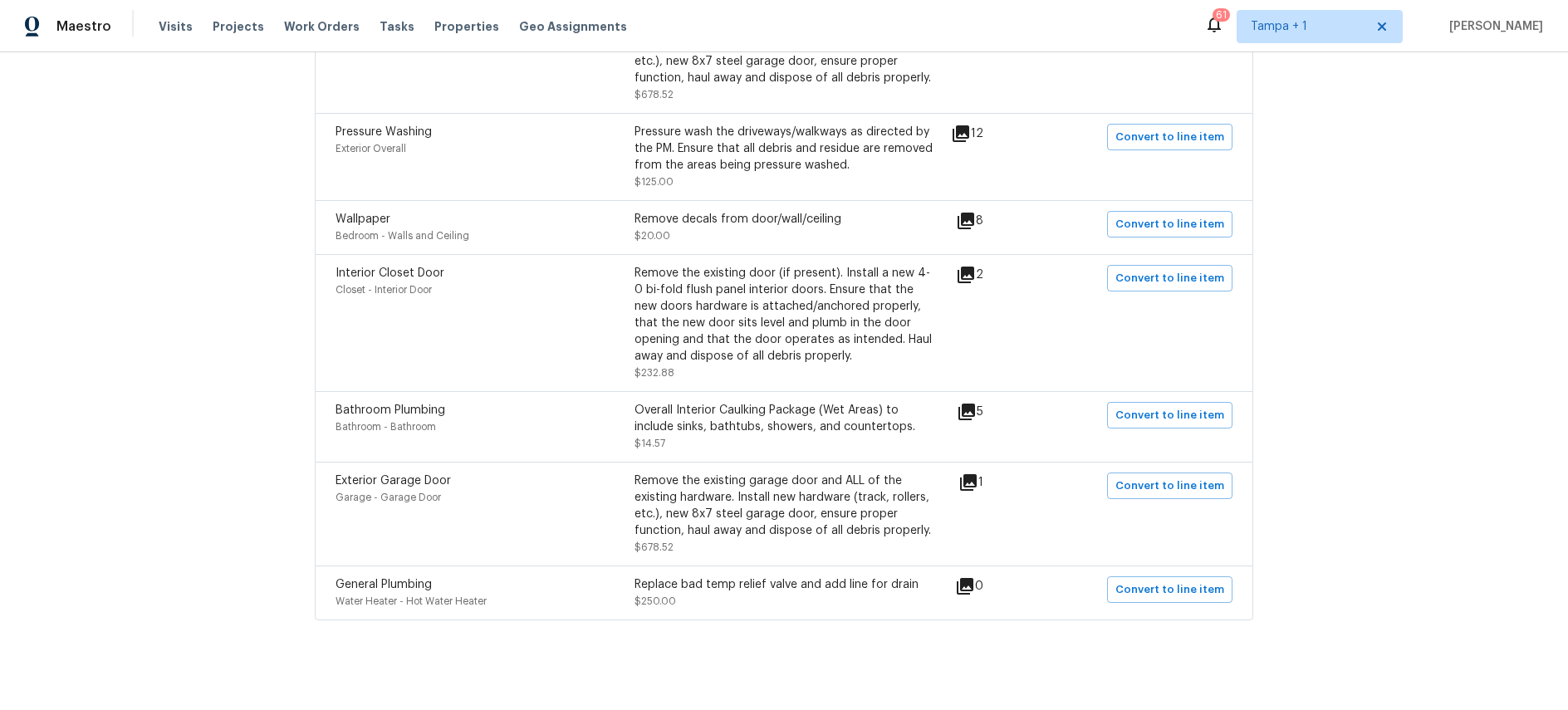
click at [972, 404] on icon at bounding box center [966, 411] width 17 height 17
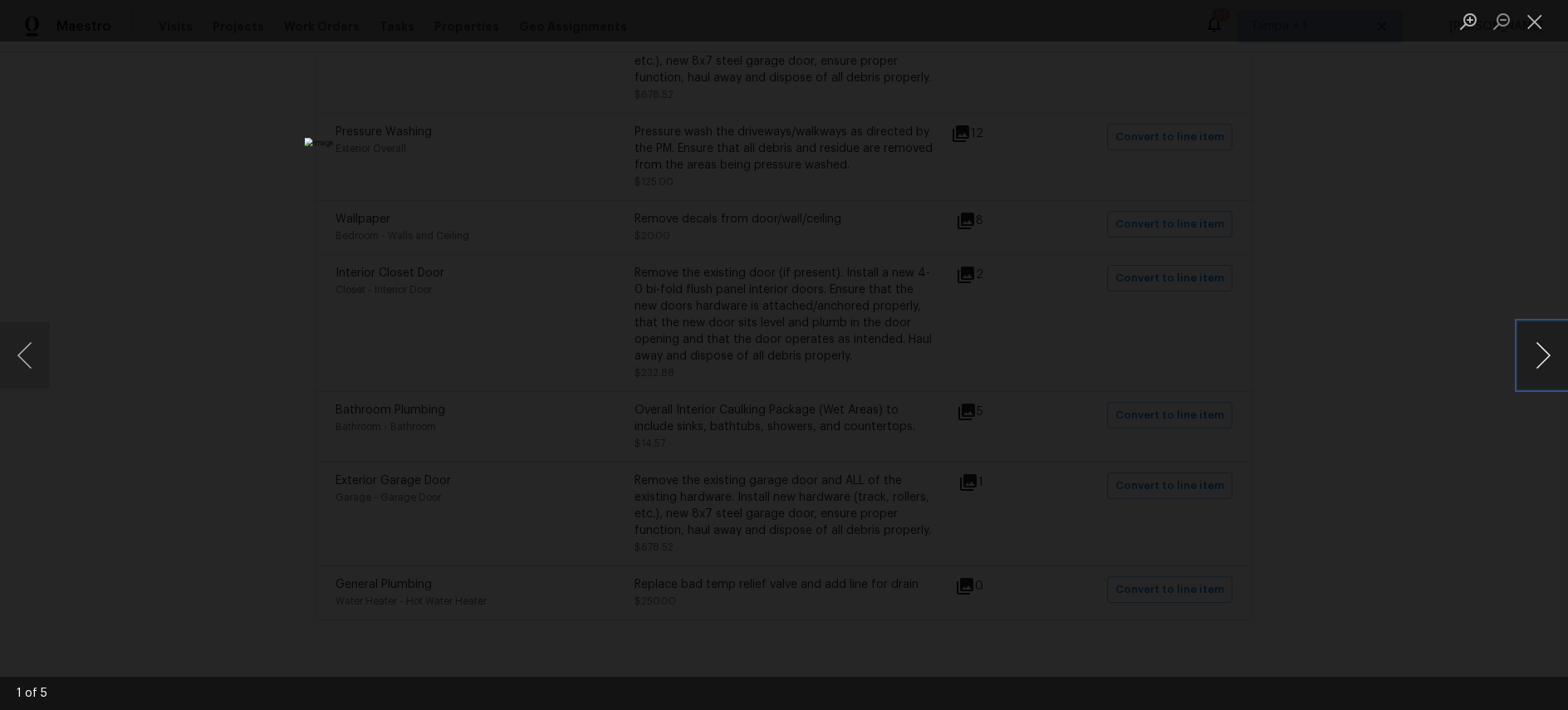
click at [1533, 351] on button "Next image" at bounding box center [1543, 356] width 50 height 67
click at [1422, 311] on div "Lightbox" at bounding box center [784, 355] width 1568 height 710
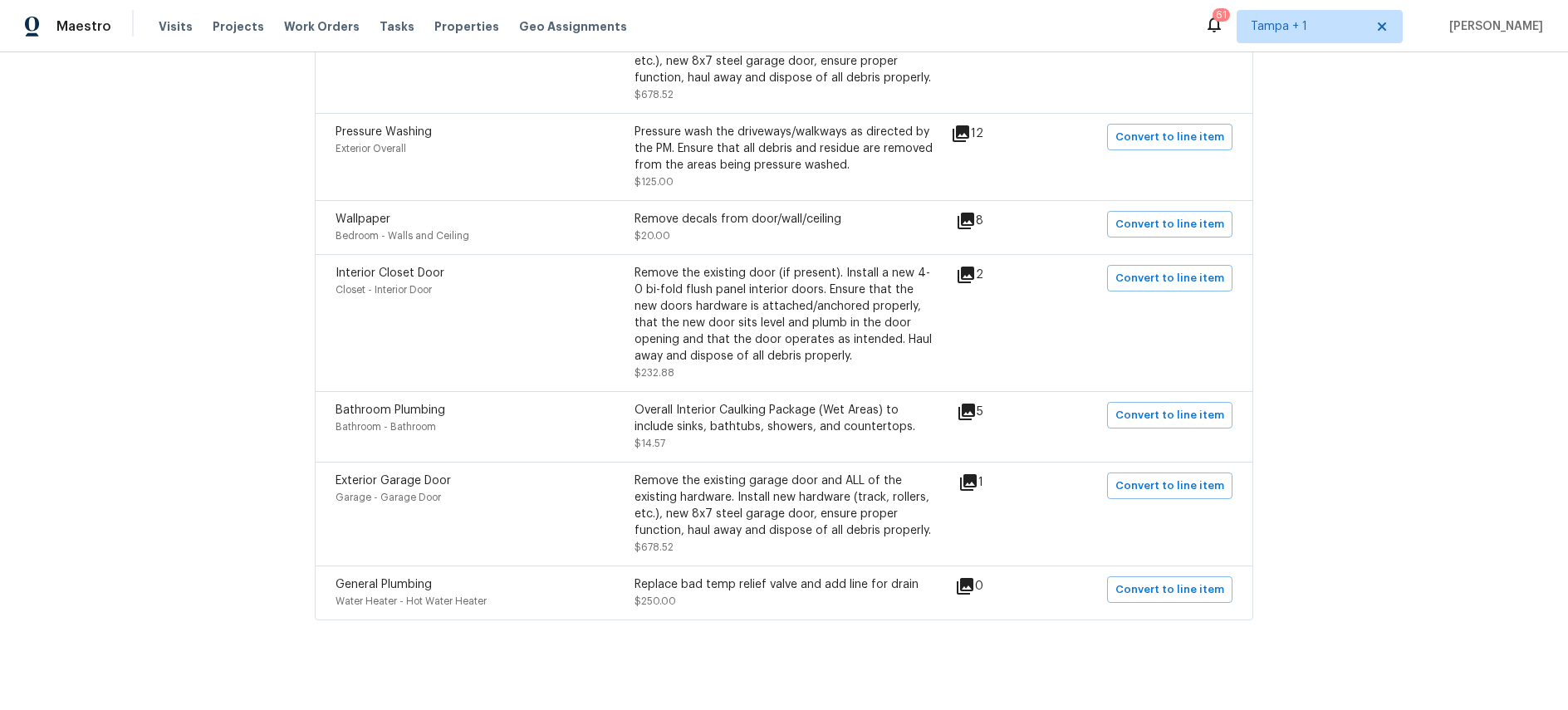
click at [976, 265] on icon at bounding box center [966, 274] width 20 height 20
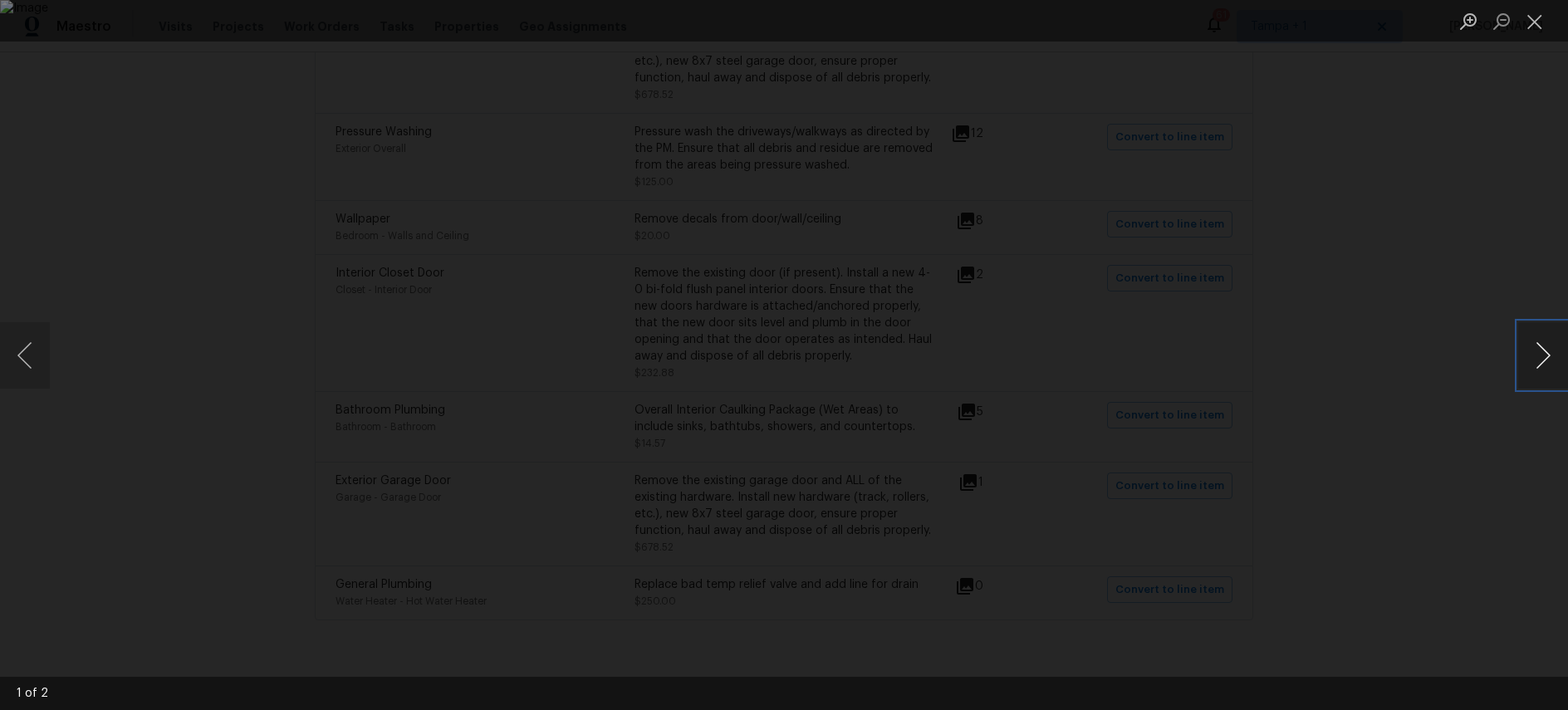
click at [1536, 345] on button "Next image" at bounding box center [1543, 356] width 50 height 67
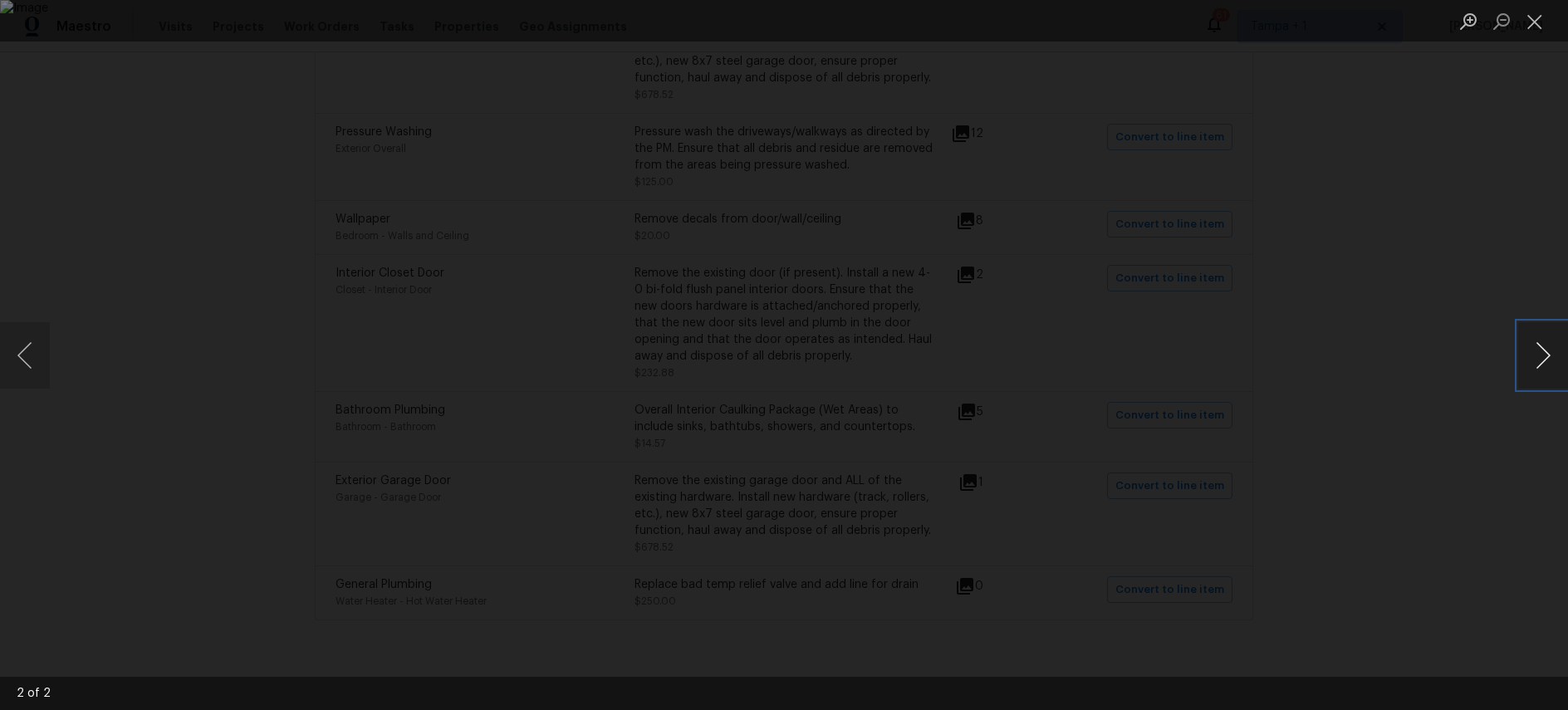
click at [1536, 345] on button "Next image" at bounding box center [1543, 356] width 50 height 67
click at [1451, 300] on div "Lightbox" at bounding box center [784, 355] width 1568 height 710
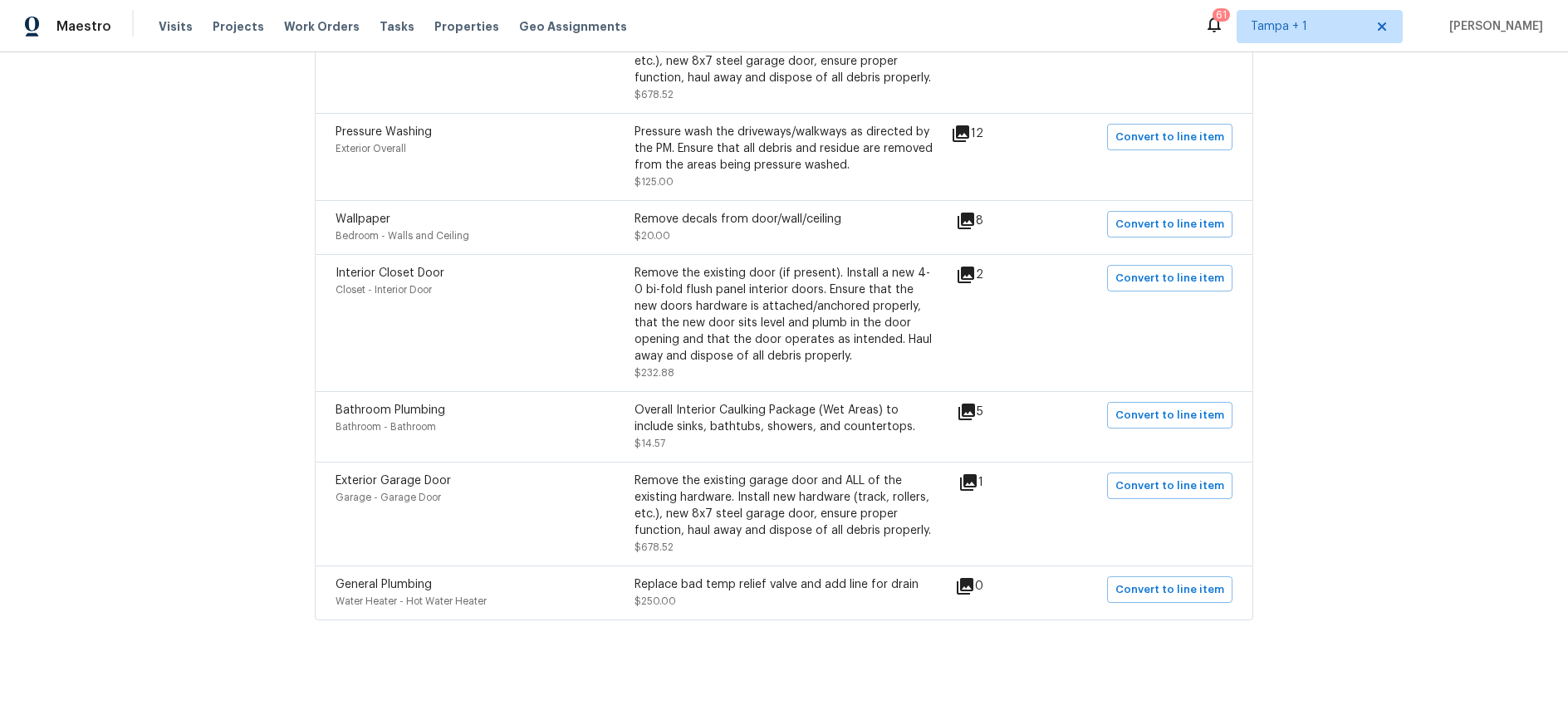
click at [973, 266] on icon at bounding box center [965, 274] width 17 height 17
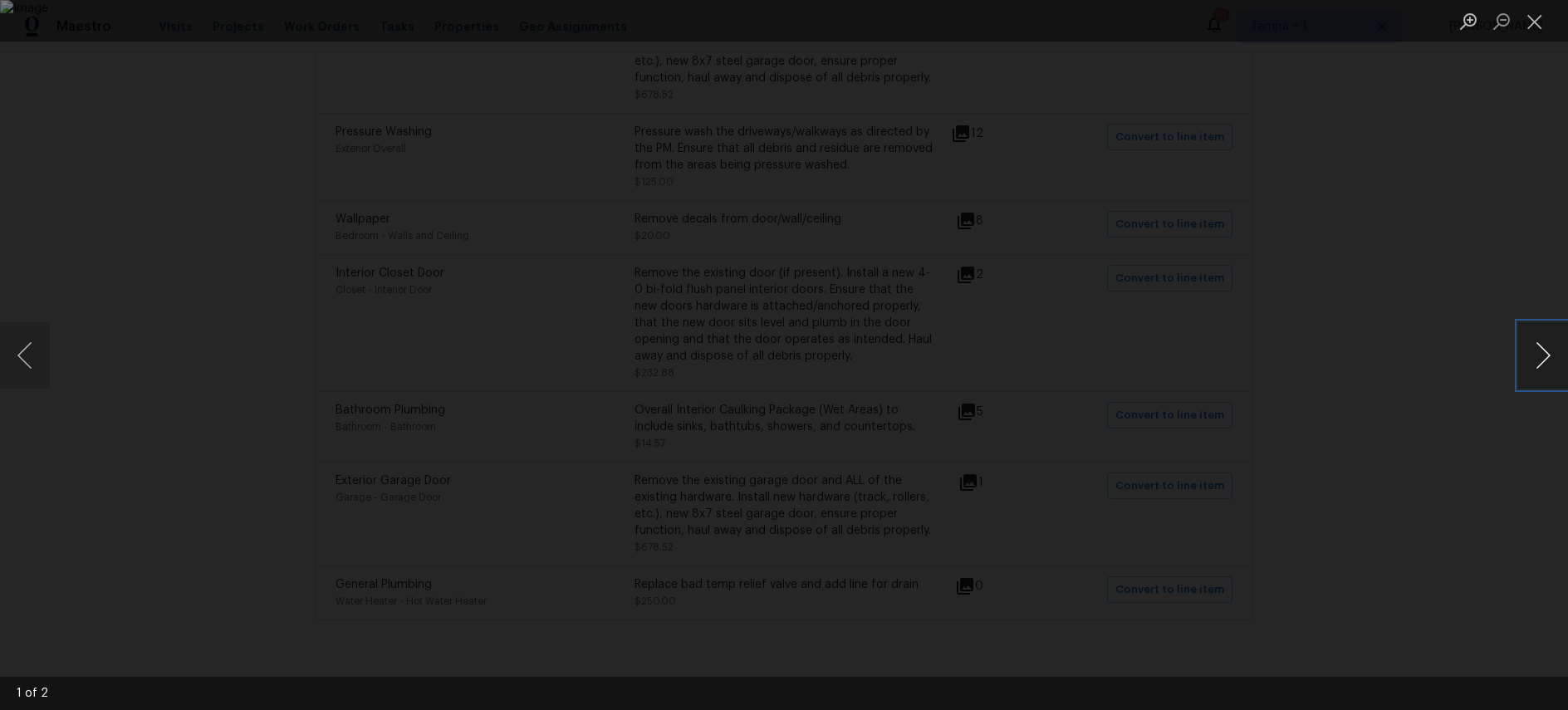
click at [1536, 354] on button "Next image" at bounding box center [1543, 356] width 50 height 67
click at [1430, 284] on div "Lightbox" at bounding box center [784, 355] width 1568 height 710
